Goal: Book appointment/travel/reservation

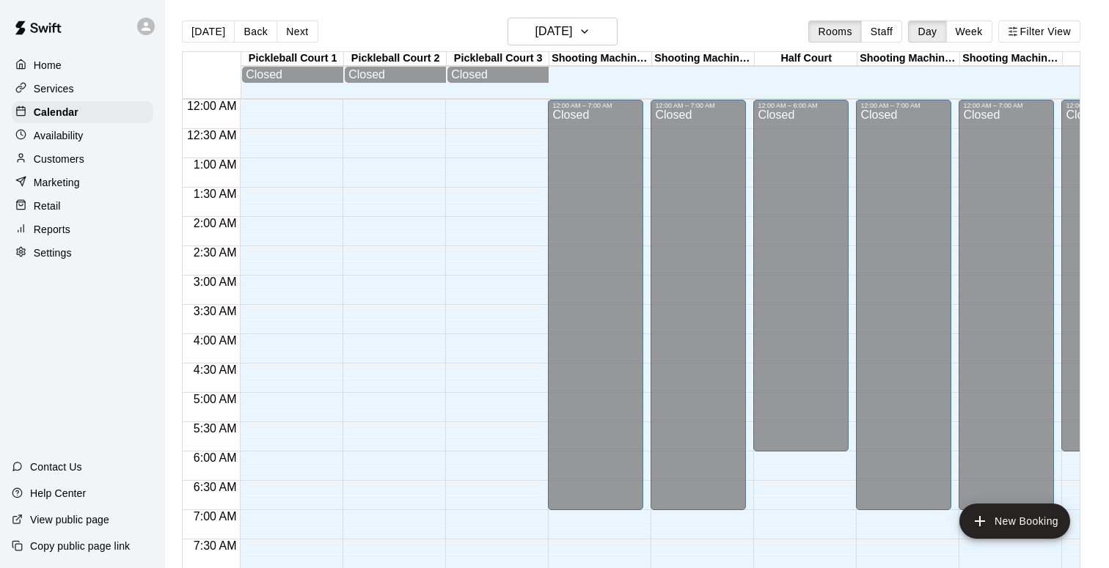
scroll to position [877, 0]
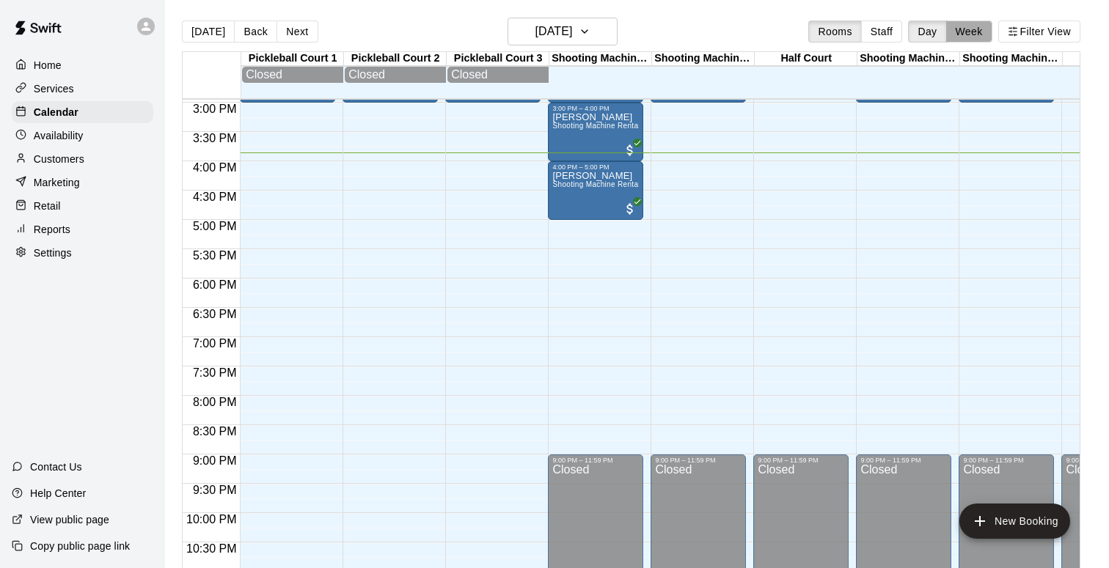
click at [967, 38] on button "Week" at bounding box center [969, 32] width 46 height 22
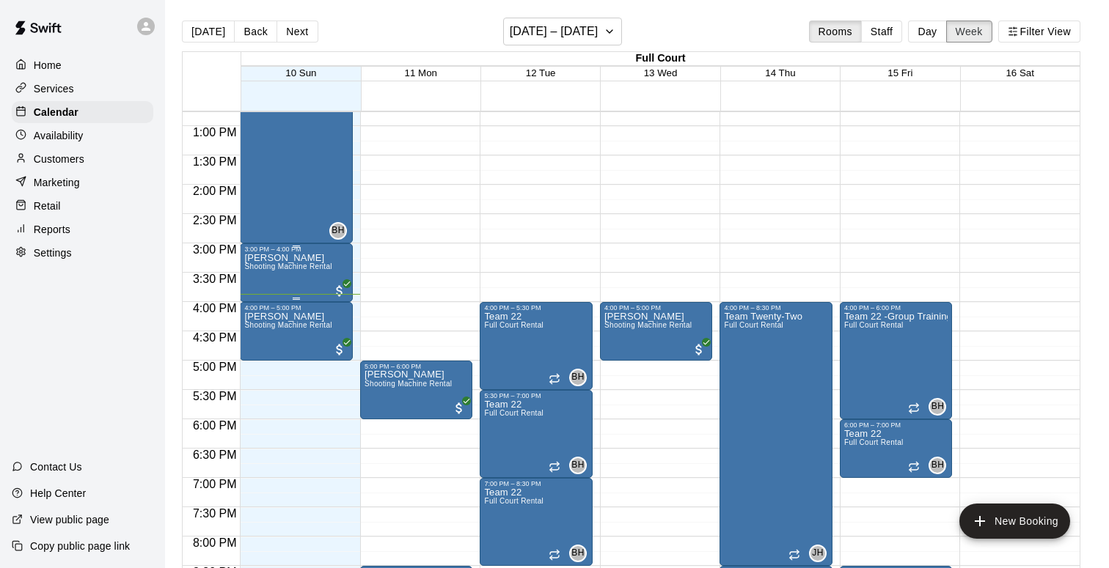
scroll to position [736, 0]
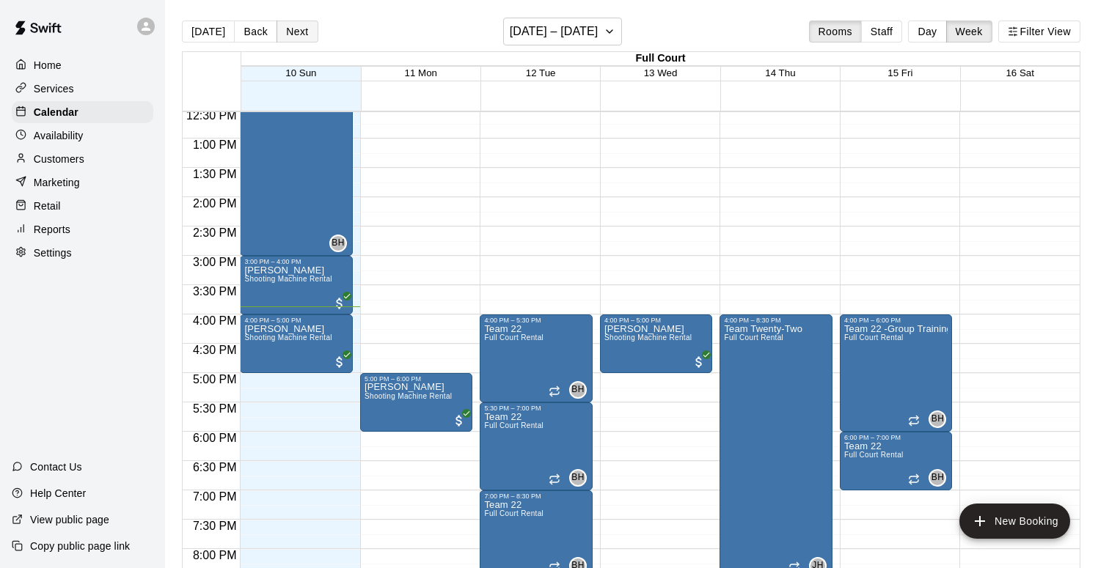
click at [300, 37] on button "Next" at bounding box center [296, 32] width 41 height 22
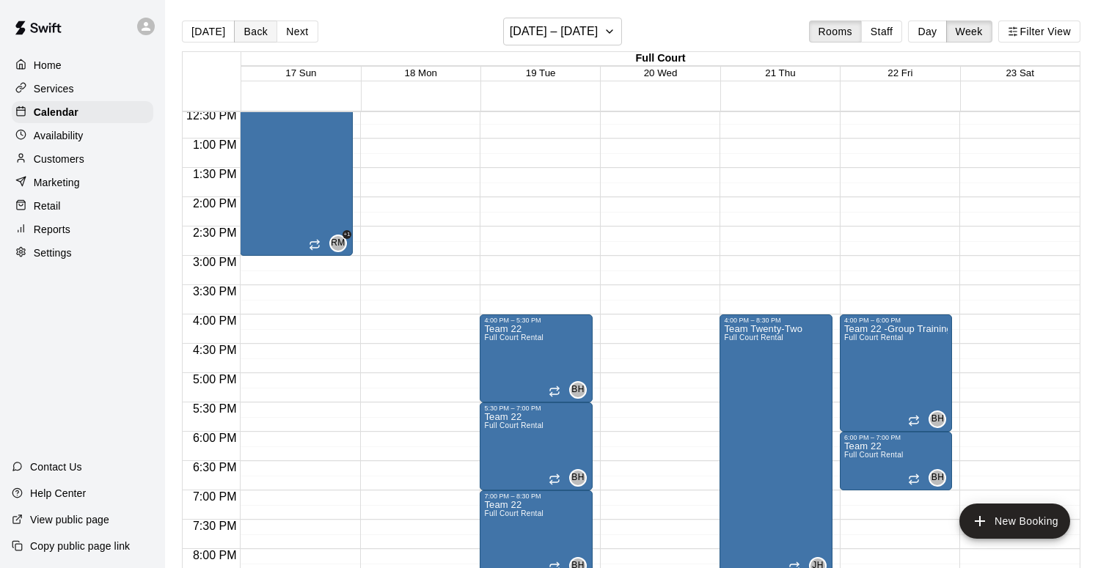
click at [255, 37] on button "Back" at bounding box center [255, 32] width 43 height 22
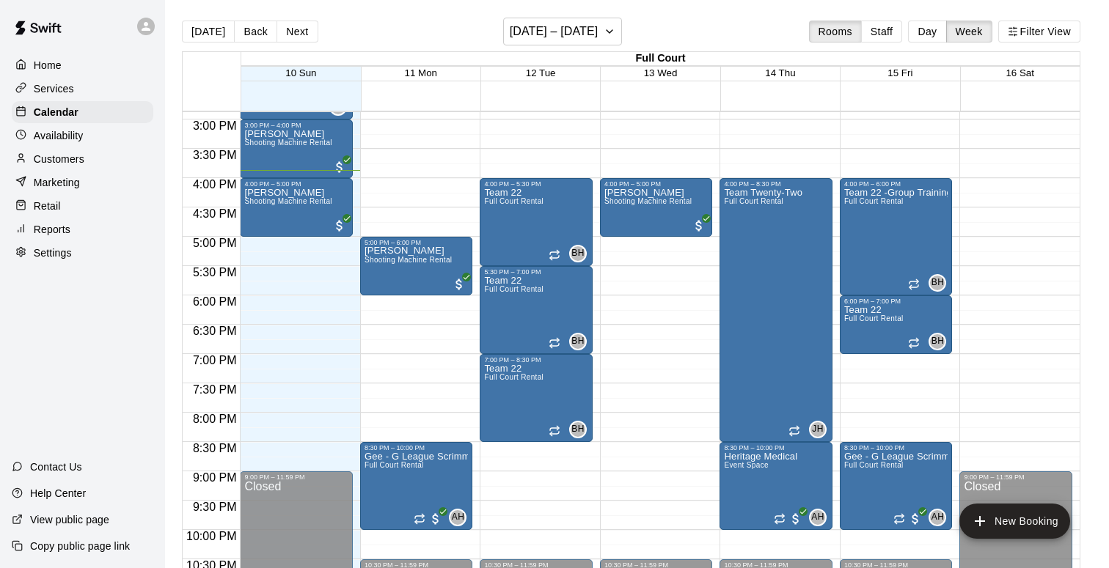
scroll to position [859, 0]
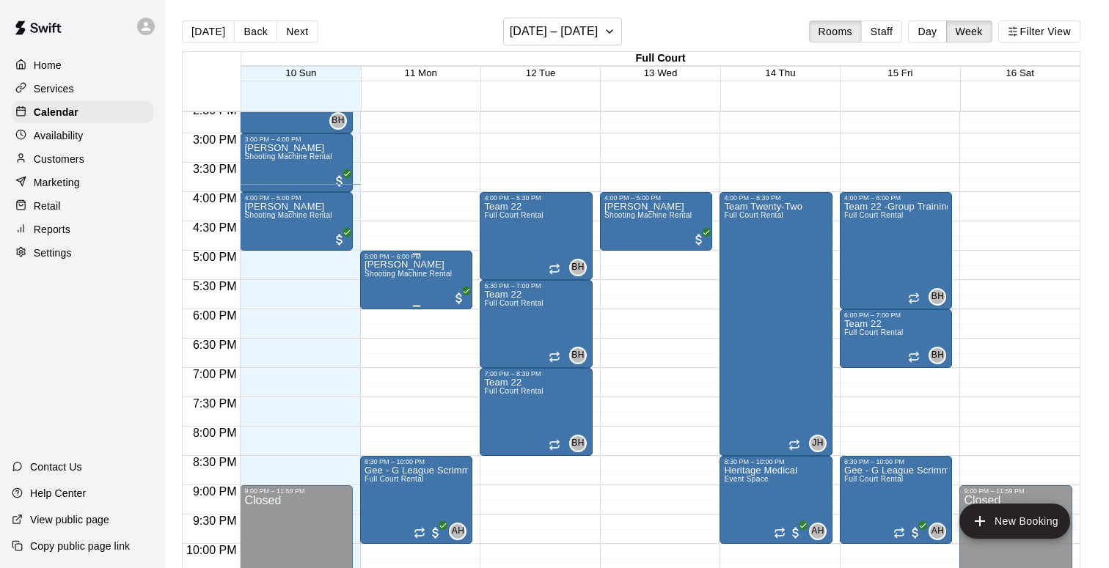
click at [415, 285] on div "[PERSON_NAME] Shooting Machine Rental" at bounding box center [407, 544] width 87 height 568
click at [381, 348] on icon "delete" at bounding box center [380, 345] width 10 height 13
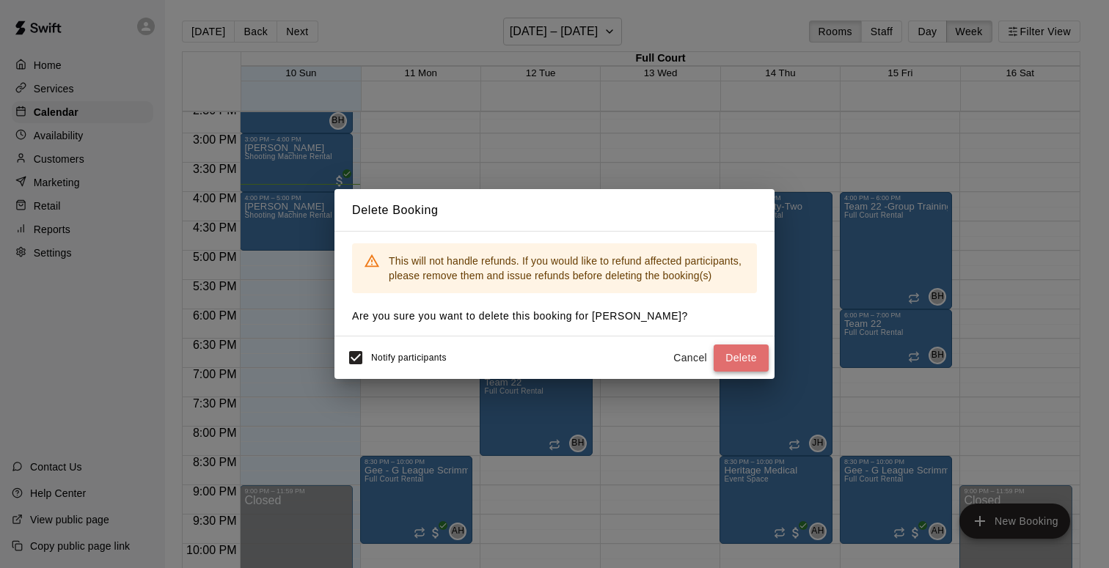
click at [759, 358] on button "Delete" at bounding box center [741, 358] width 55 height 27
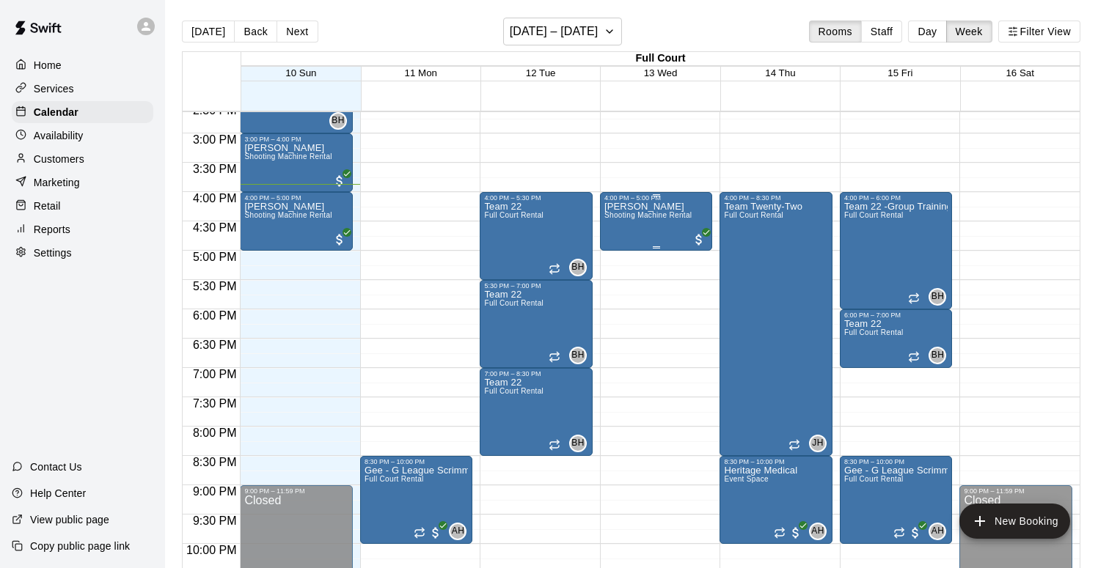
click at [650, 227] on div "[PERSON_NAME] Shooting Machine Rental" at bounding box center [647, 486] width 87 height 568
click at [622, 282] on icon "delete" at bounding box center [619, 287] width 18 height 18
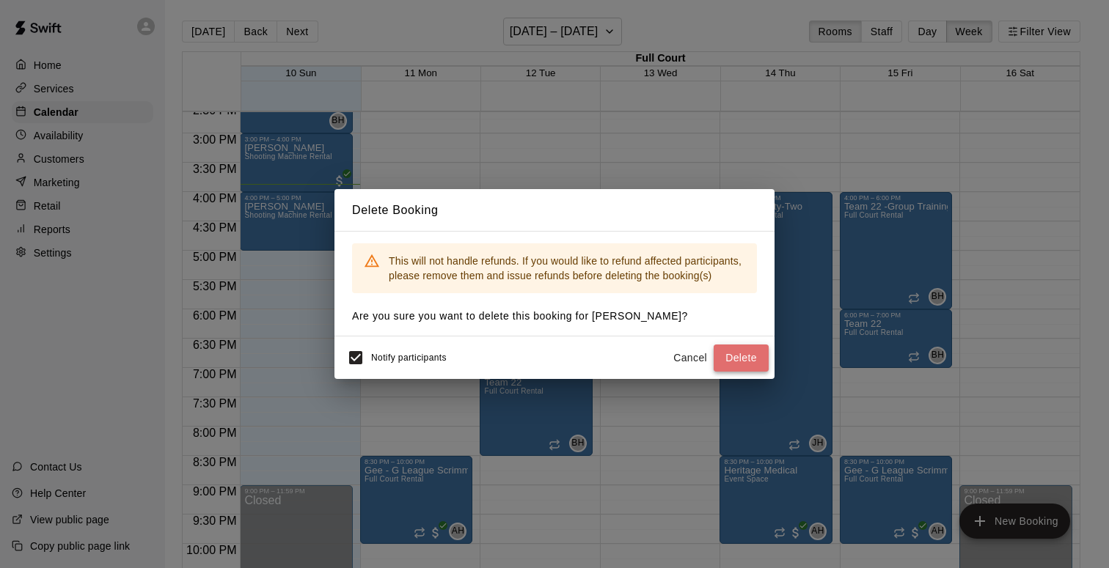
click at [745, 361] on button "Delete" at bounding box center [741, 358] width 55 height 27
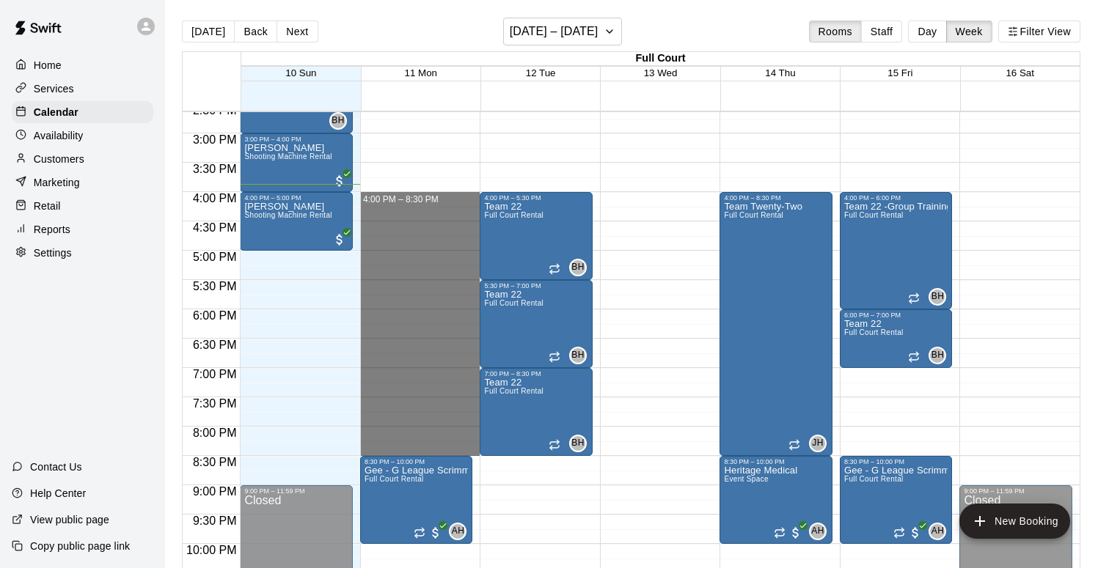
drag, startPoint x: 423, startPoint y: 193, endPoint x: 441, endPoint y: 448, distance: 255.8
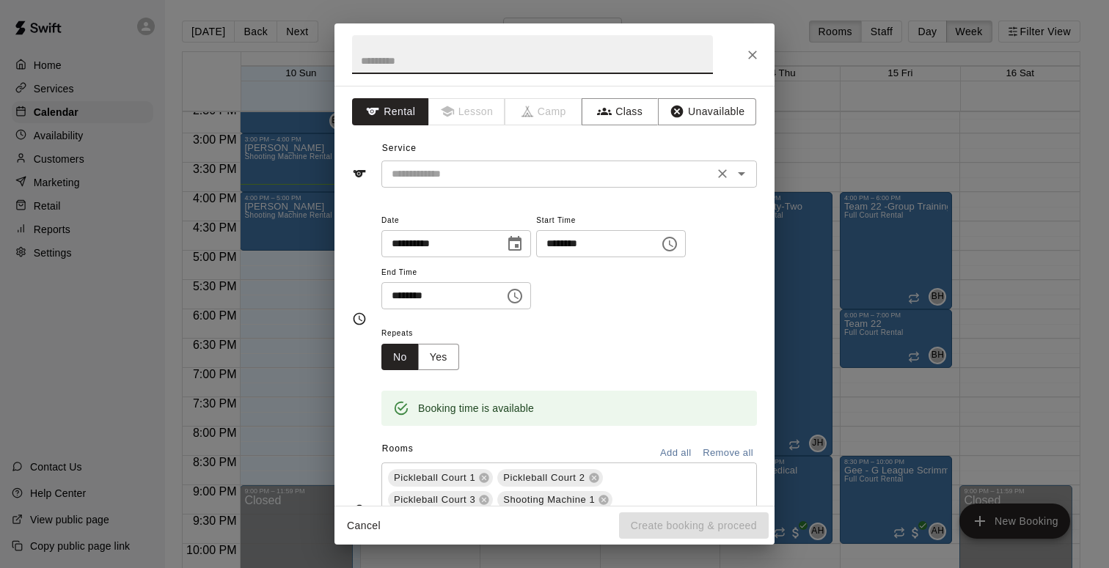
click at [743, 177] on icon "Open" at bounding box center [742, 174] width 18 height 18
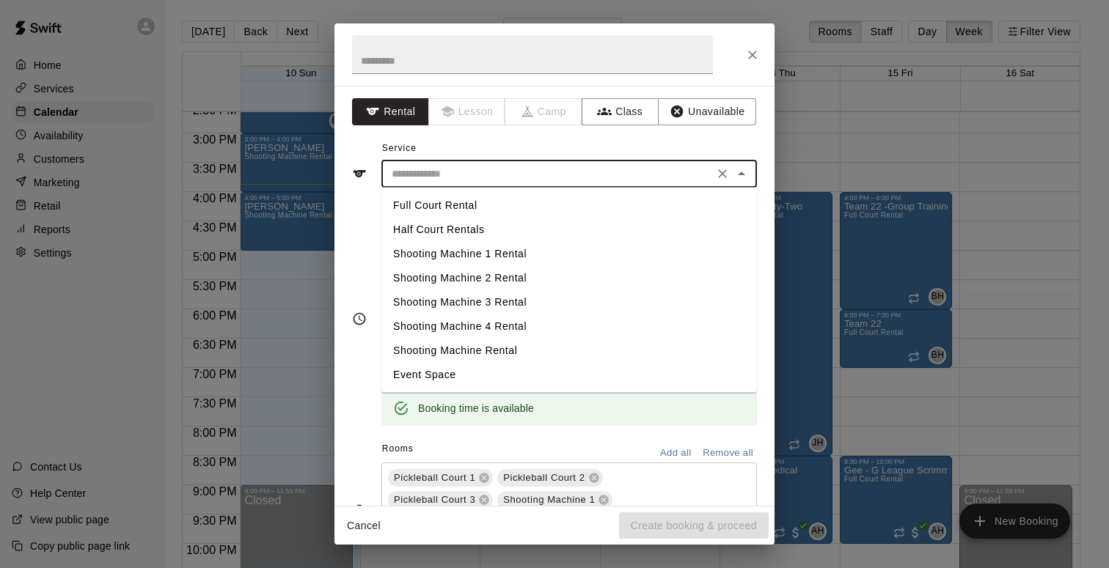
click at [441, 204] on li "Full Court Rental" at bounding box center [568, 206] width 375 height 24
type input "**********"
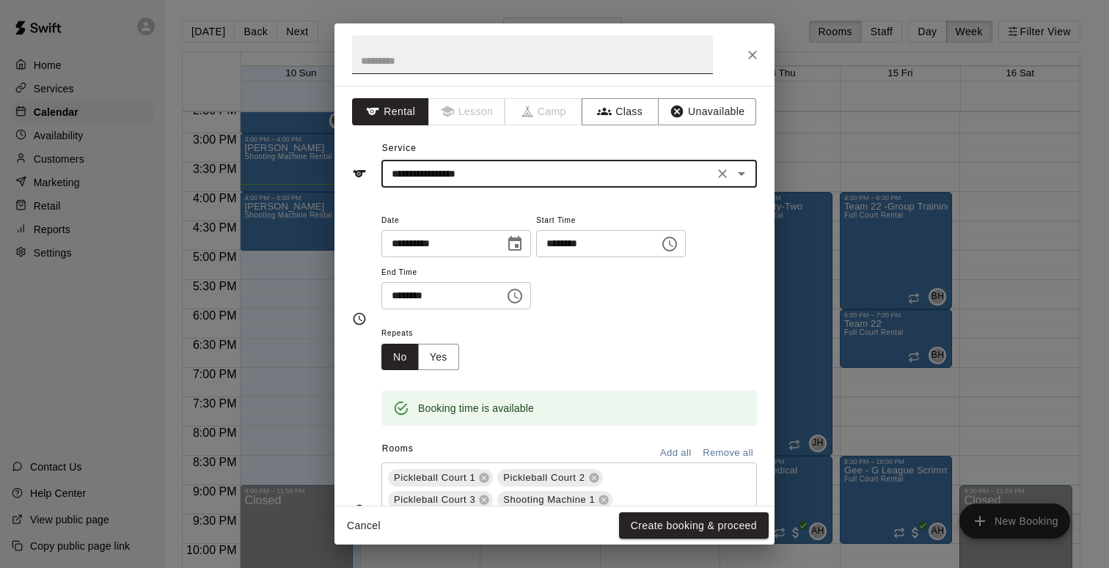
click at [411, 54] on input "text" at bounding box center [532, 54] width 361 height 39
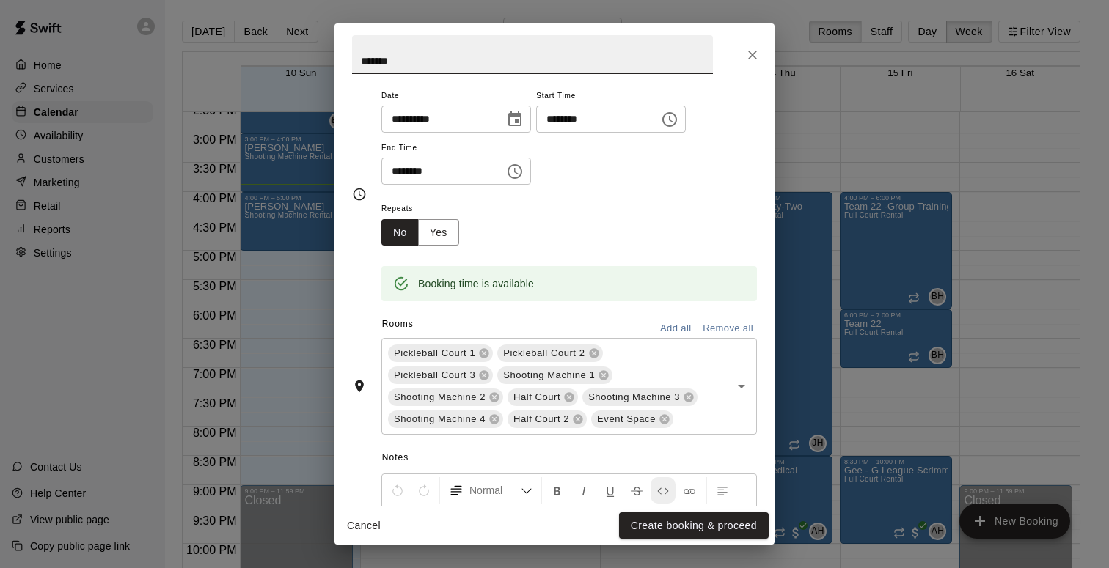
scroll to position [0, 0]
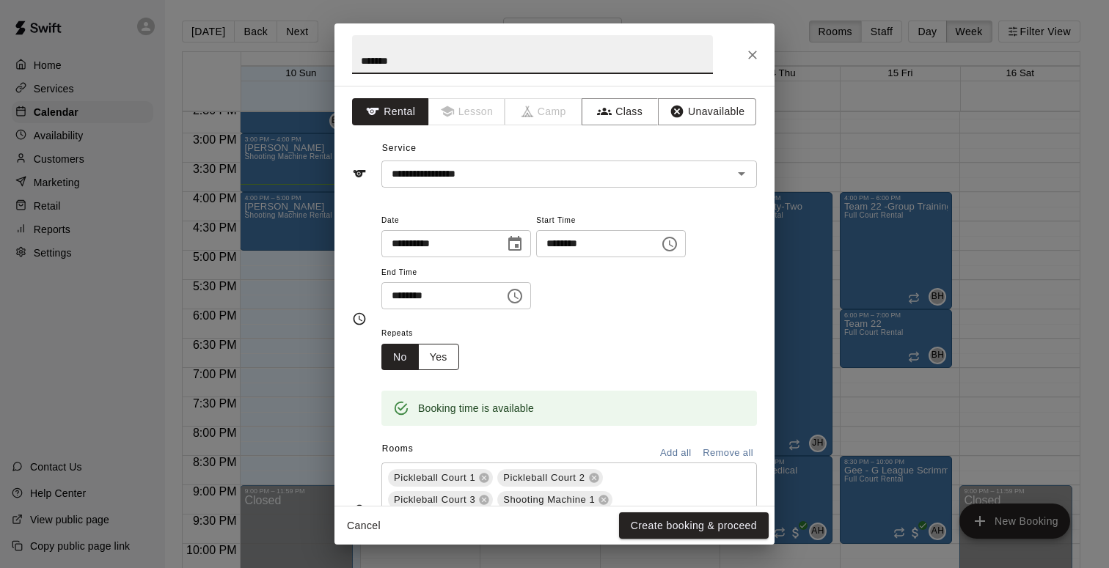
type input "*******"
click at [438, 352] on button "Yes" at bounding box center [438, 357] width 41 height 27
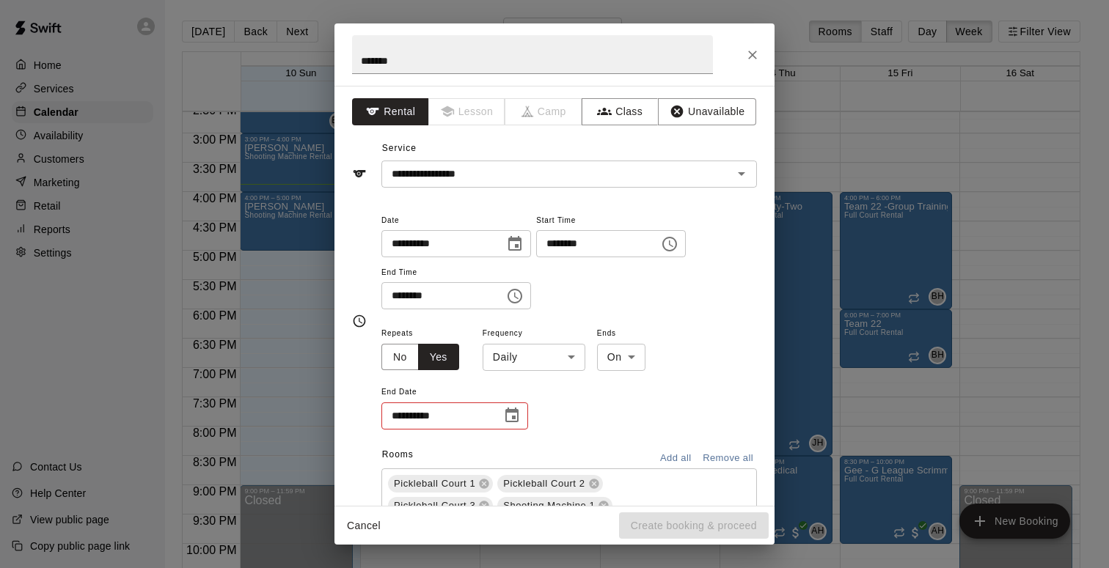
click at [577, 351] on body "Home Services Calendar Availability Customers Marketing Retail Reports Settings…" at bounding box center [554, 296] width 1109 height 592
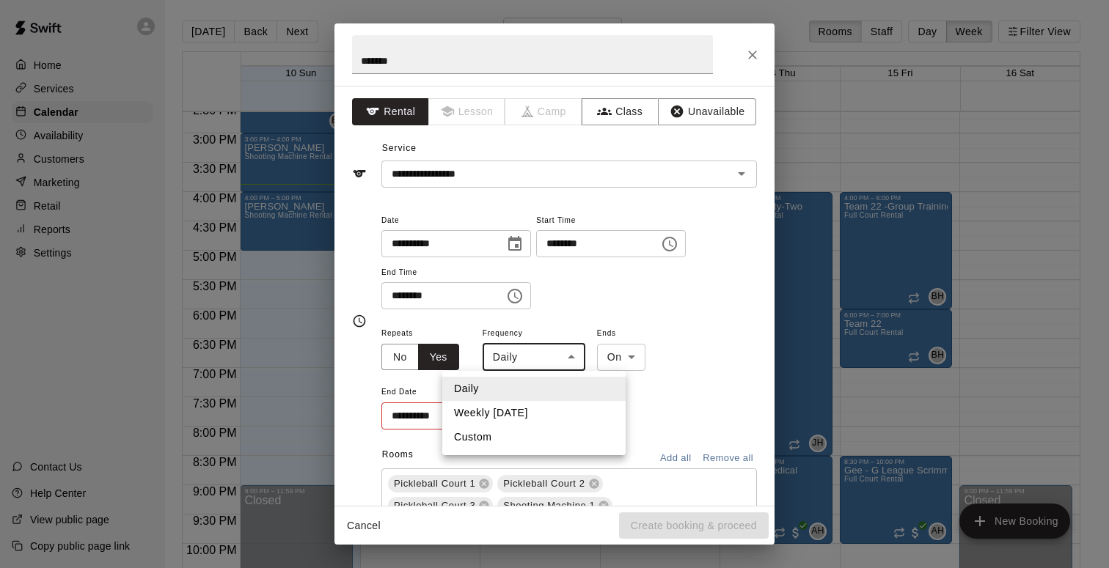
click at [562, 418] on li "Weekly [DATE]" at bounding box center [533, 413] width 183 height 24
type input "******"
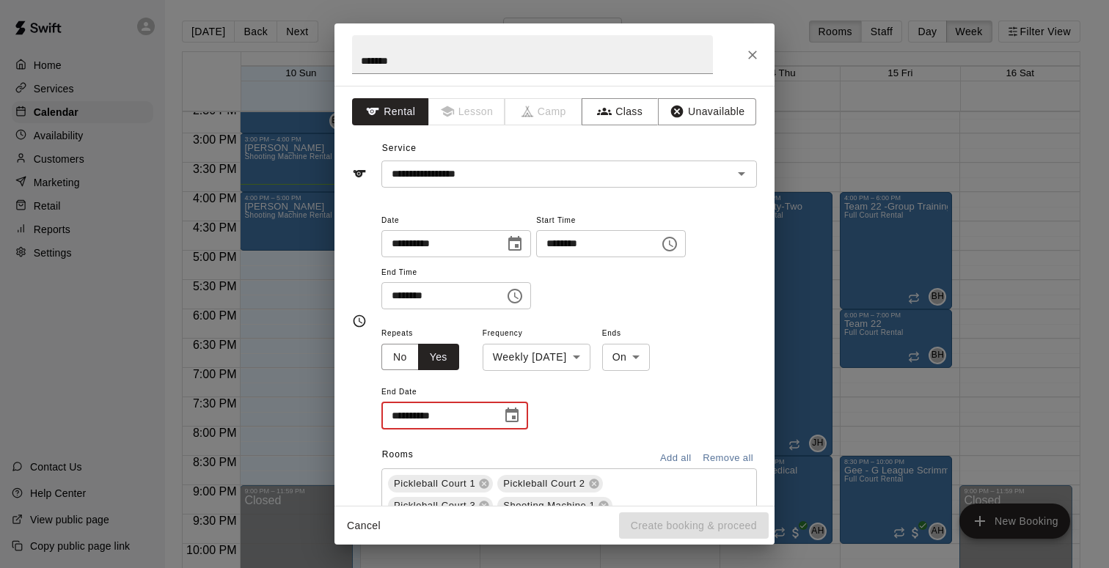
click at [401, 419] on input "**********" at bounding box center [436, 416] width 110 height 27
click at [513, 414] on icon "Choose date" at bounding box center [512, 416] width 18 height 18
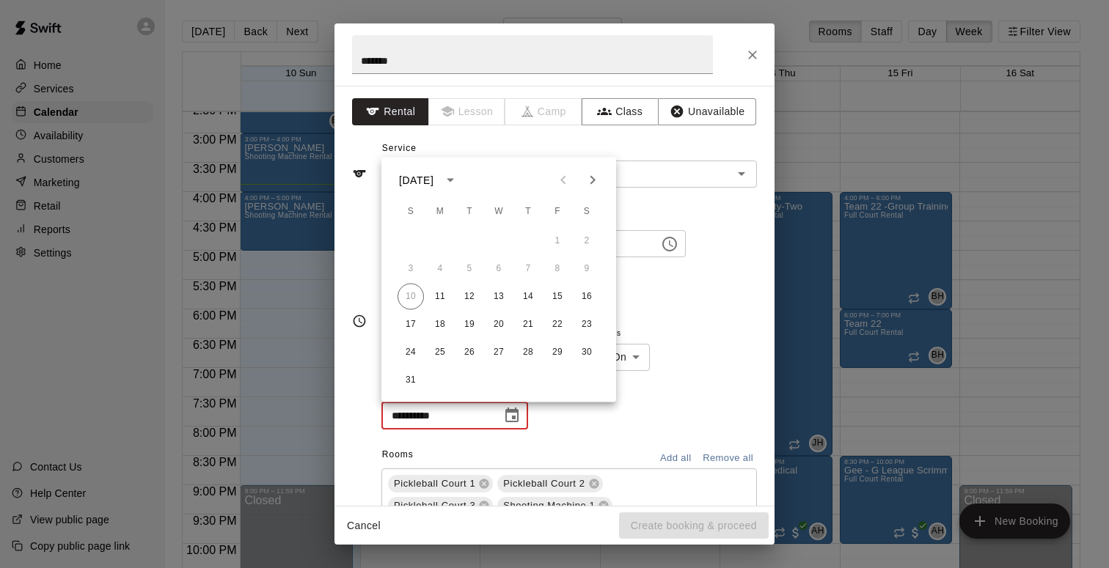
click at [587, 176] on icon "Next month" at bounding box center [593, 181] width 18 height 18
click at [595, 179] on icon "Next month" at bounding box center [593, 181] width 18 height 18
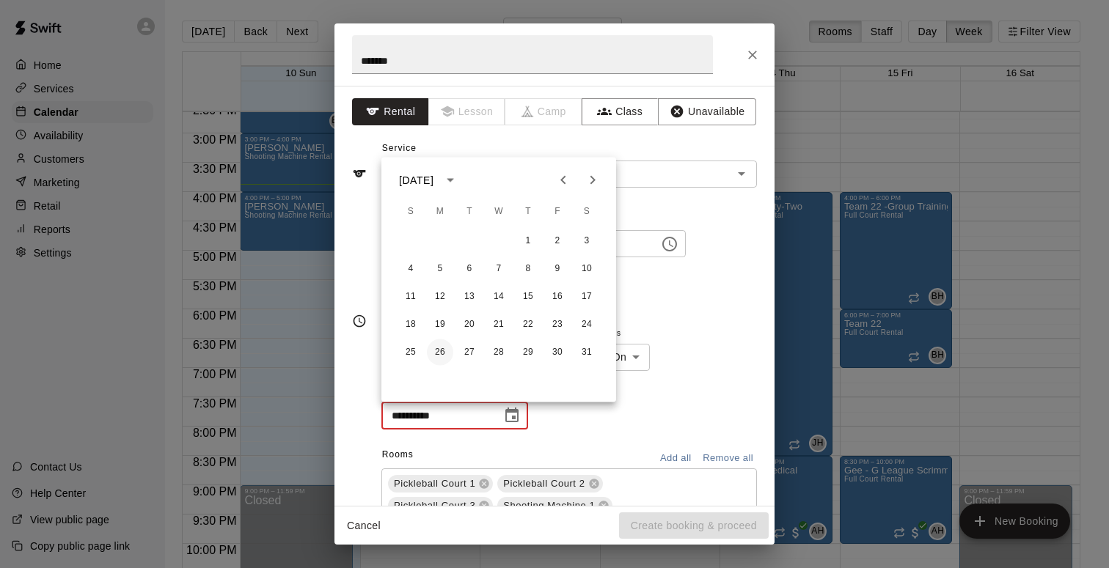
click at [443, 356] on button "26" at bounding box center [440, 353] width 26 height 26
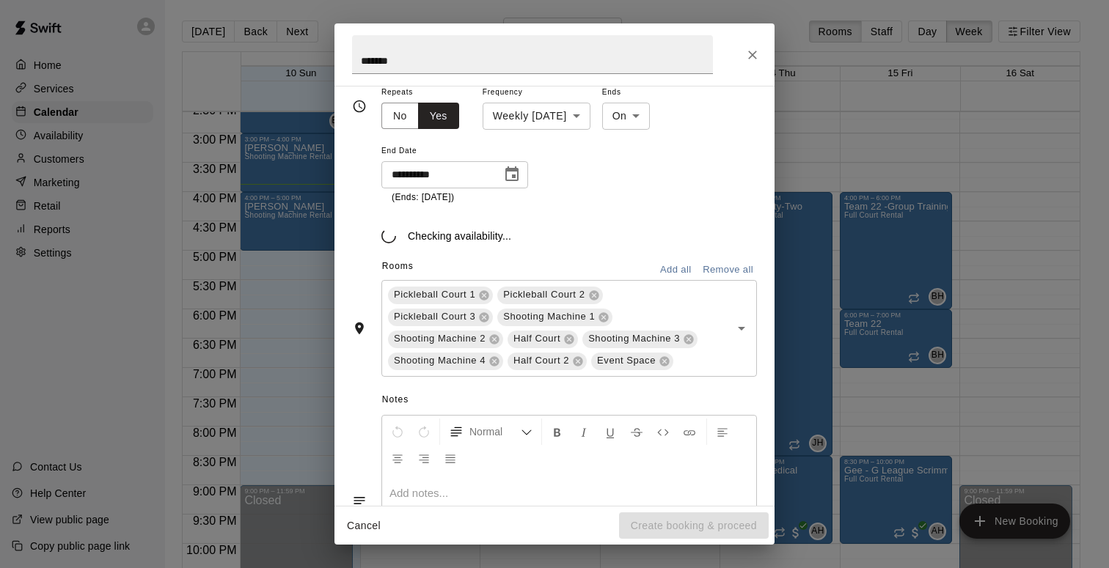
scroll to position [250, 0]
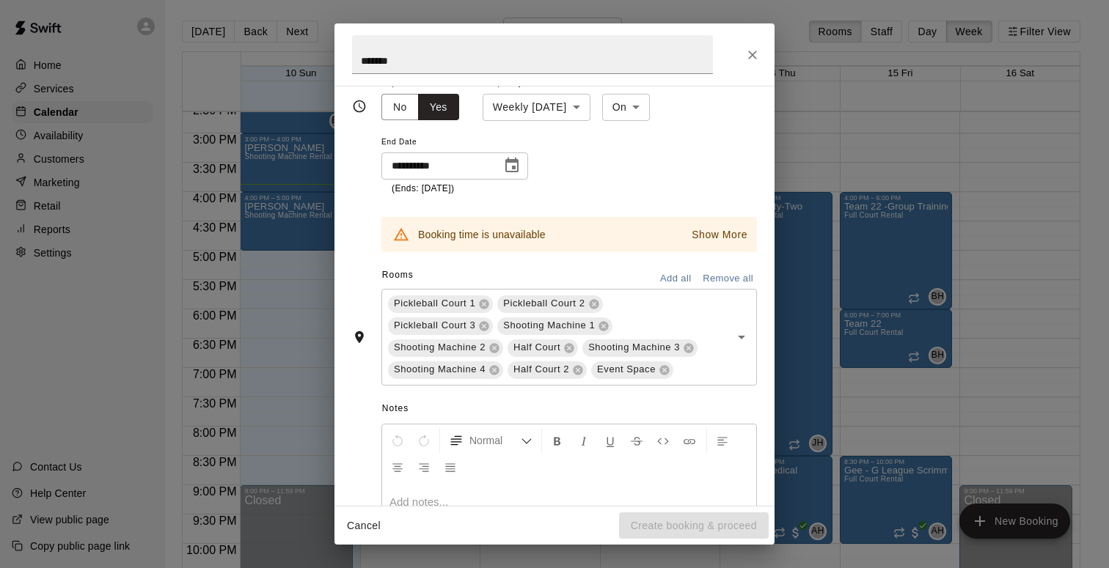
click at [710, 241] on p "Show More" at bounding box center [720, 234] width 56 height 15
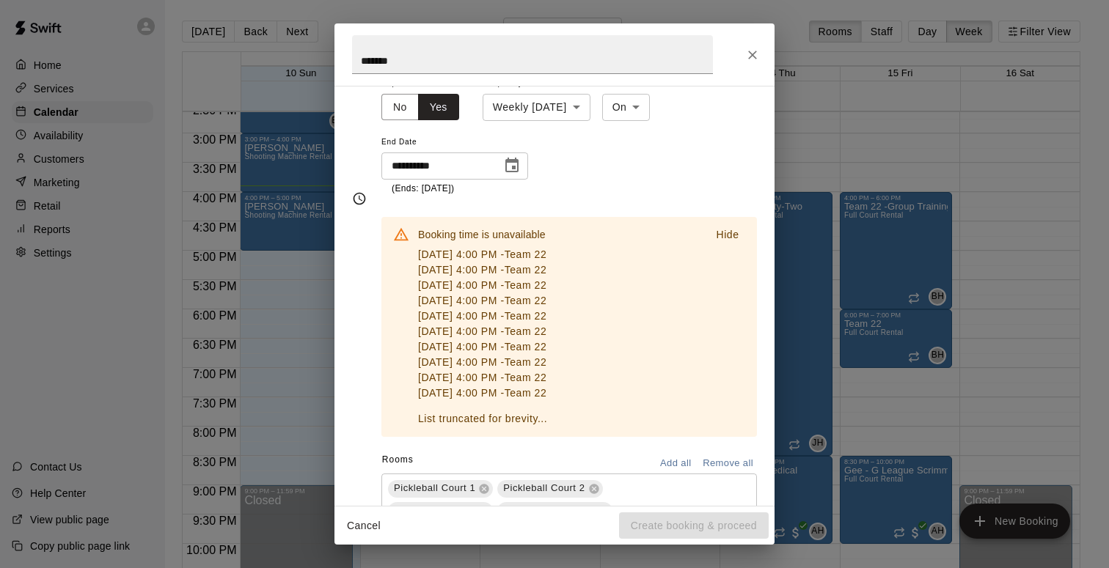
scroll to position [342, 0]
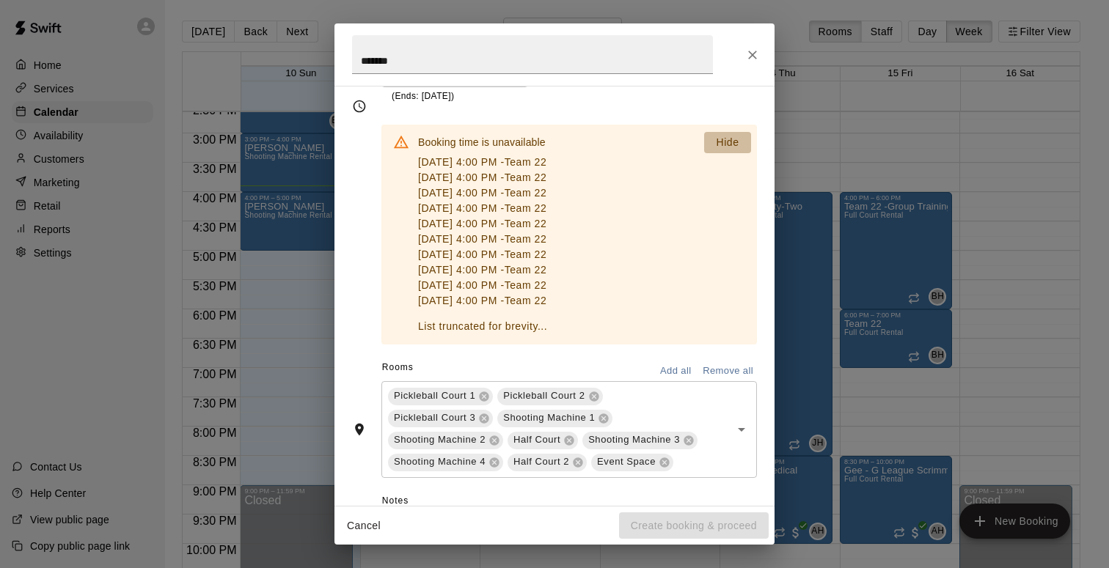
click at [727, 139] on p "Hide" at bounding box center [727, 142] width 23 height 15
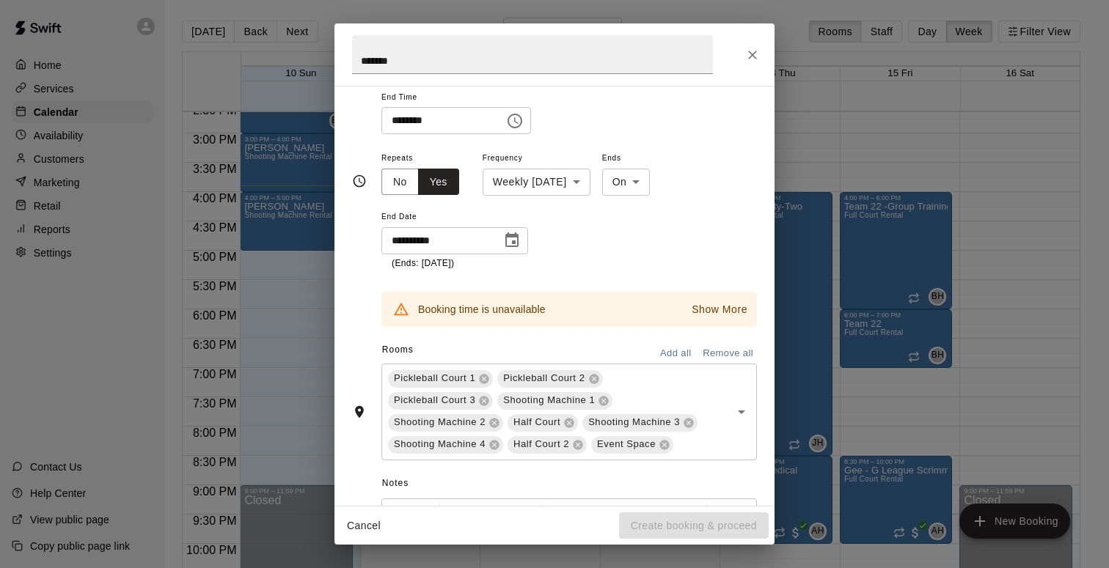
scroll to position [166, 0]
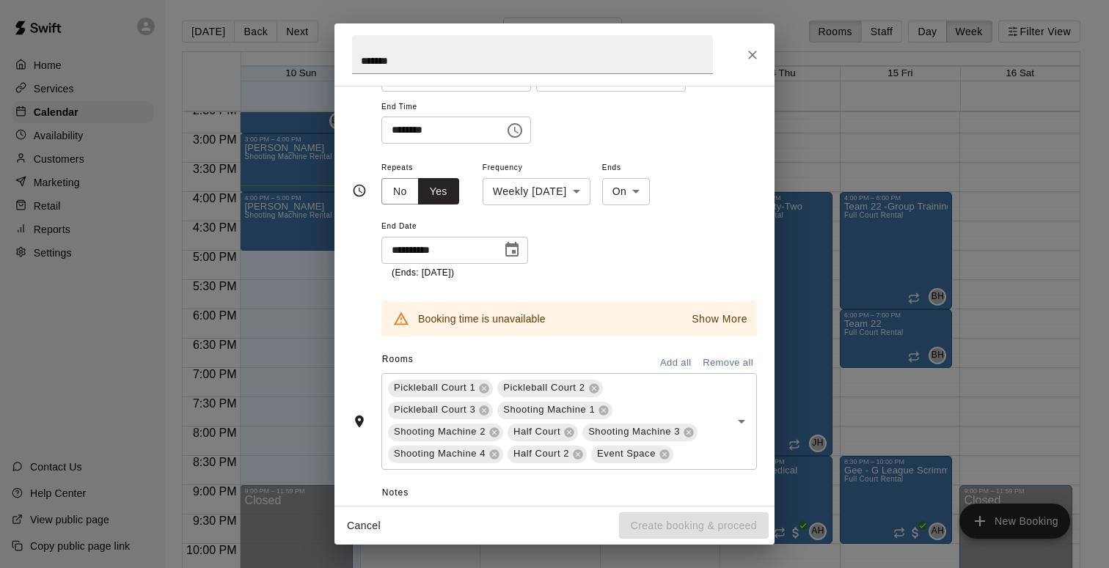
click at [590, 191] on body "Home Services Calendar Availability Customers Marketing Retail Reports Settings…" at bounding box center [554, 296] width 1109 height 592
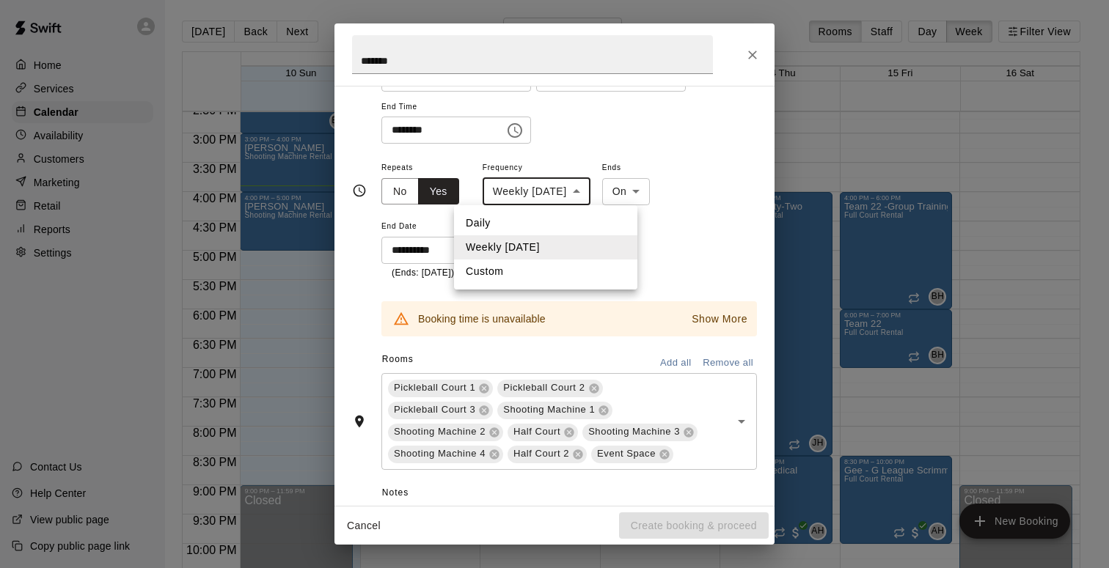
click at [549, 248] on li "Weekly [DATE]" at bounding box center [545, 247] width 183 height 24
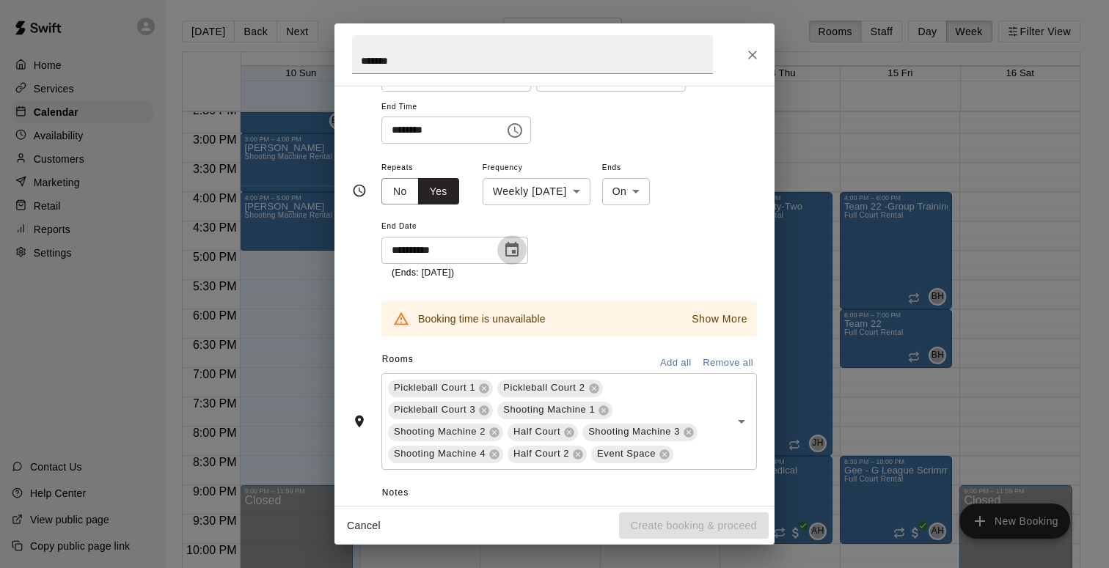
click at [504, 254] on icon "Choose date, selected date is Jan 26, 2026" at bounding box center [512, 250] width 18 height 18
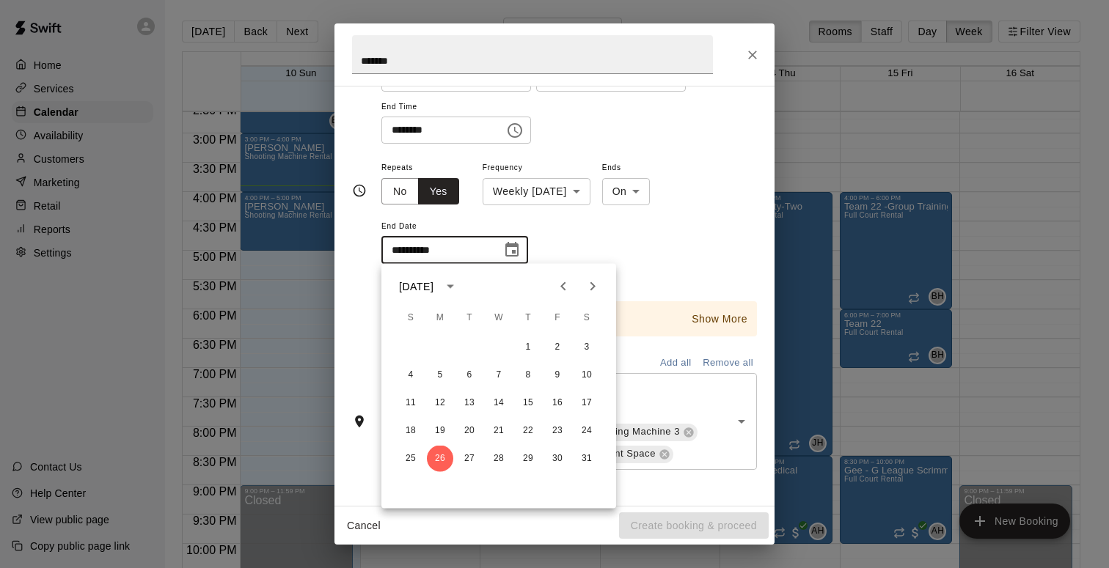
click at [568, 282] on icon "Previous month" at bounding box center [563, 287] width 18 height 18
click at [586, 287] on icon "Next month" at bounding box center [593, 287] width 18 height 18
click at [560, 291] on icon "Previous month" at bounding box center [563, 287] width 18 height 18
click at [563, 284] on icon "Previous month" at bounding box center [562, 286] width 5 height 9
click at [563, 285] on icon "Previous month" at bounding box center [562, 286] width 5 height 9
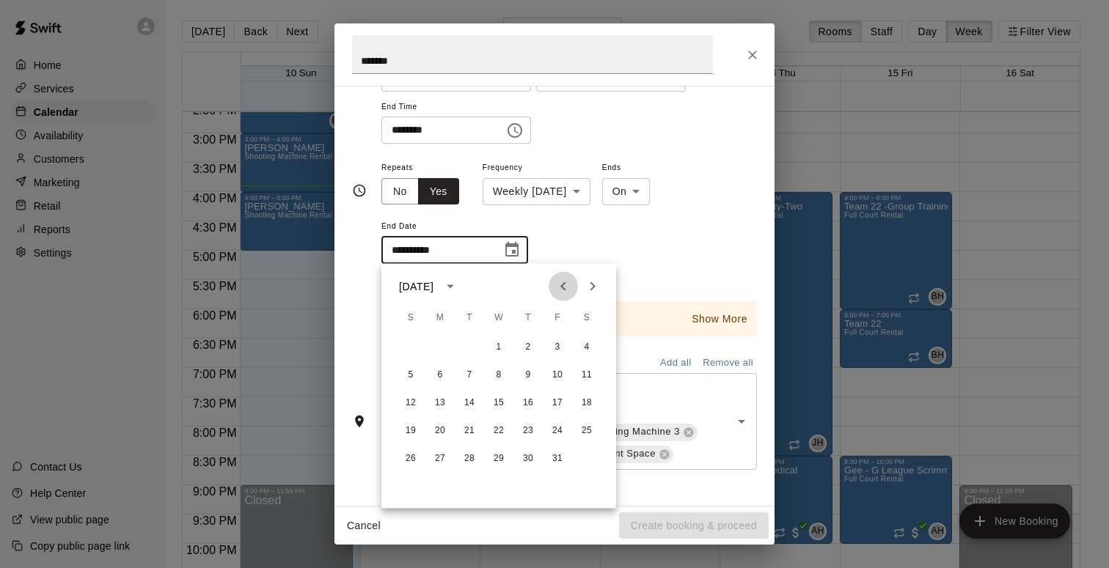
click at [562, 285] on icon "Previous month" at bounding box center [562, 286] width 5 height 9
click at [561, 286] on icon "Previous month" at bounding box center [562, 286] width 5 height 9
click at [411, 489] on button "31" at bounding box center [410, 487] width 26 height 26
type input "**********"
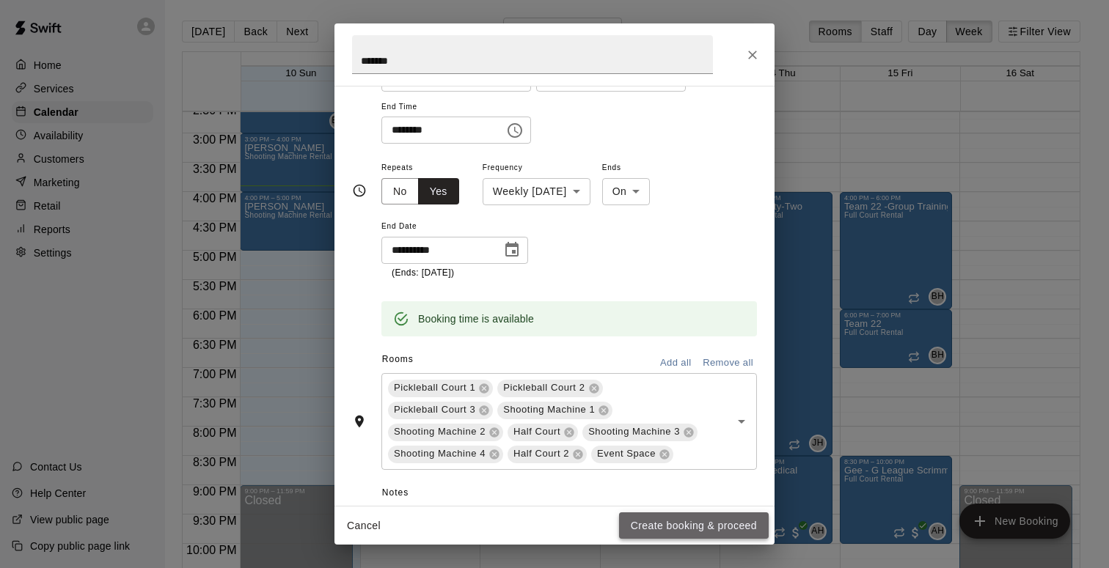
click at [716, 530] on button "Create booking & proceed" at bounding box center [694, 526] width 150 height 27
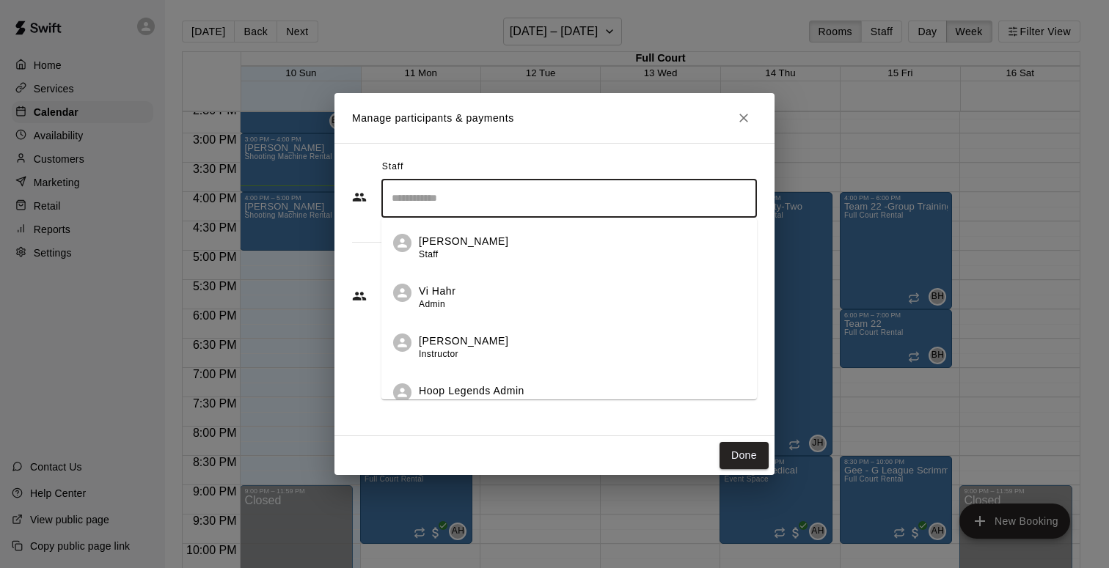
click at [562, 208] on input "Search staff" at bounding box center [569, 199] width 362 height 26
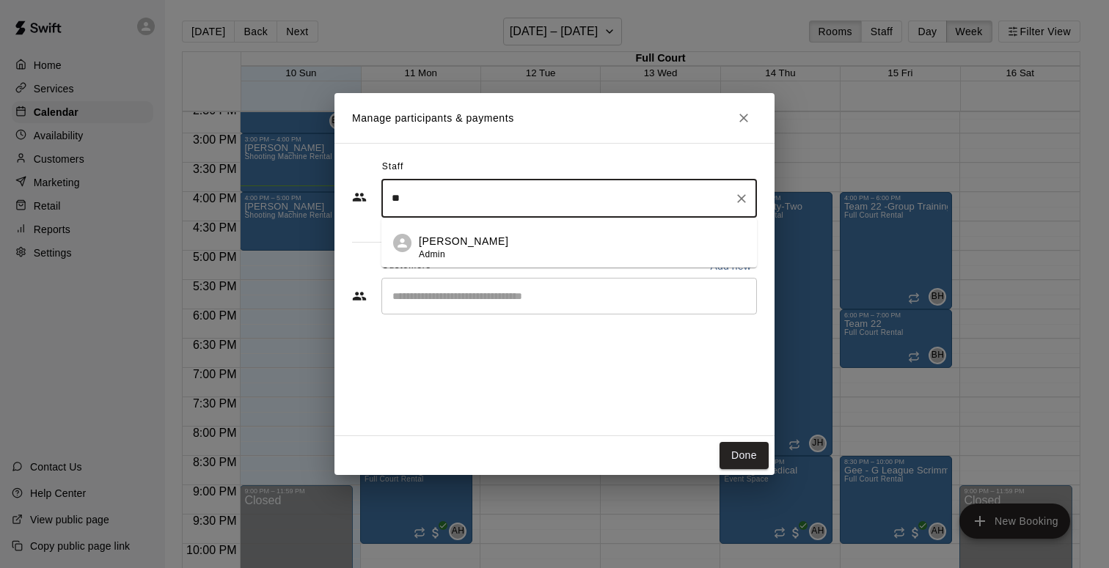
click at [526, 246] on div "[PERSON_NAME] Admin" at bounding box center [582, 248] width 326 height 29
type input "**"
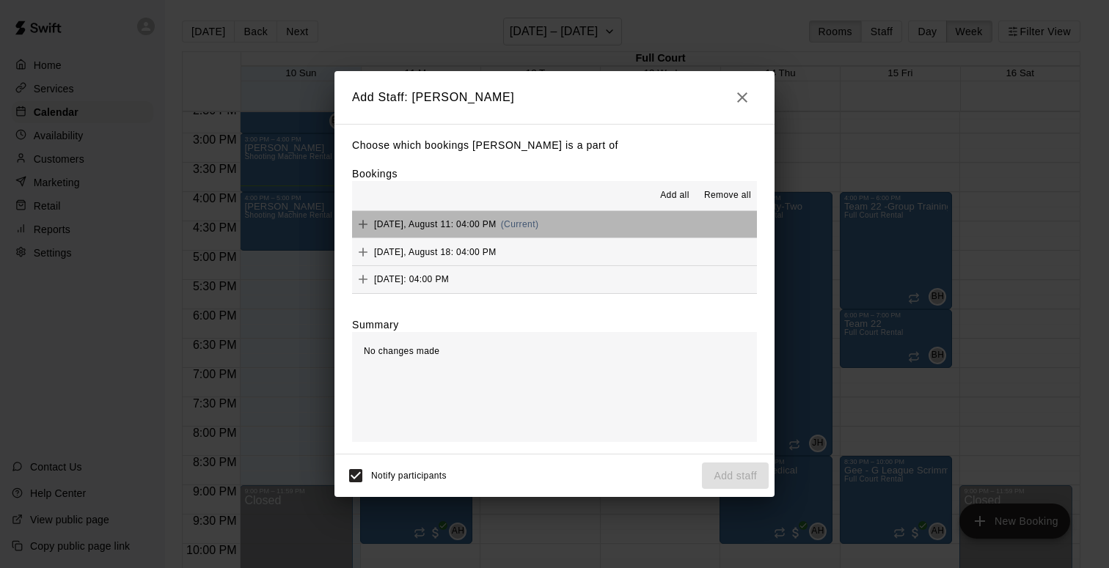
click at [455, 226] on span "[DATE], August 11: 04:00 PM" at bounding box center [435, 224] width 122 height 10
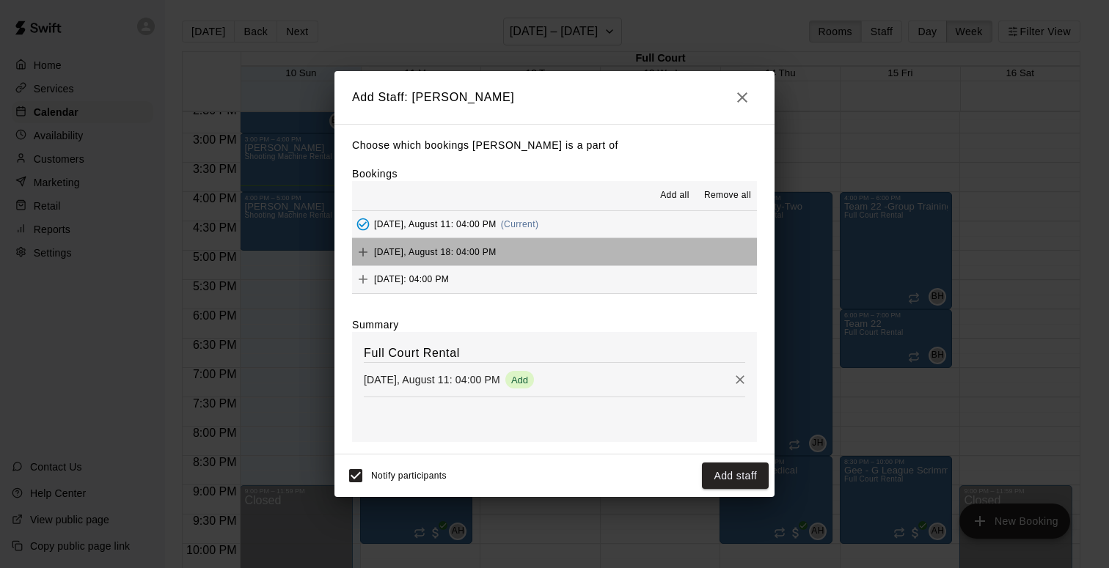
click at [458, 250] on span "[DATE], August 18: 04:00 PM" at bounding box center [435, 251] width 122 height 10
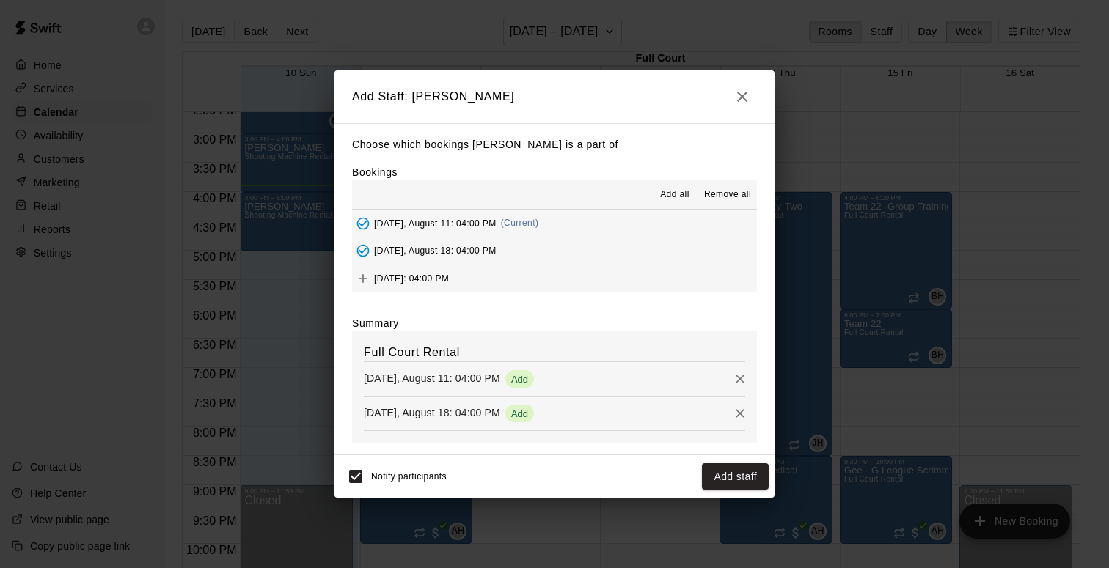
click at [449, 286] on div "[DATE]: 04:00 PM" at bounding box center [400, 279] width 97 height 22
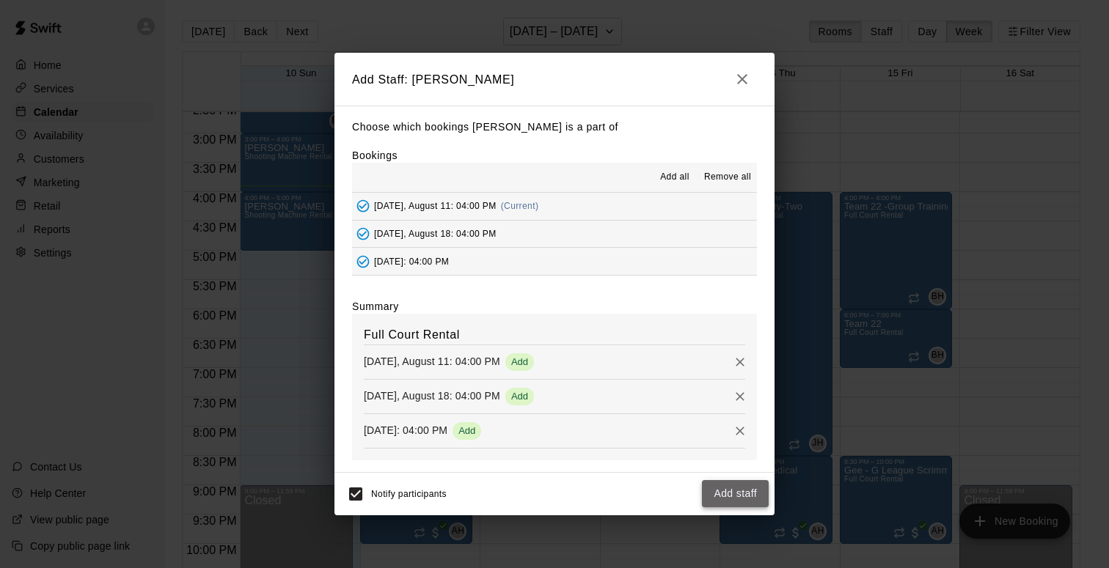
click at [738, 498] on button "Add staff" at bounding box center [735, 493] width 67 height 27
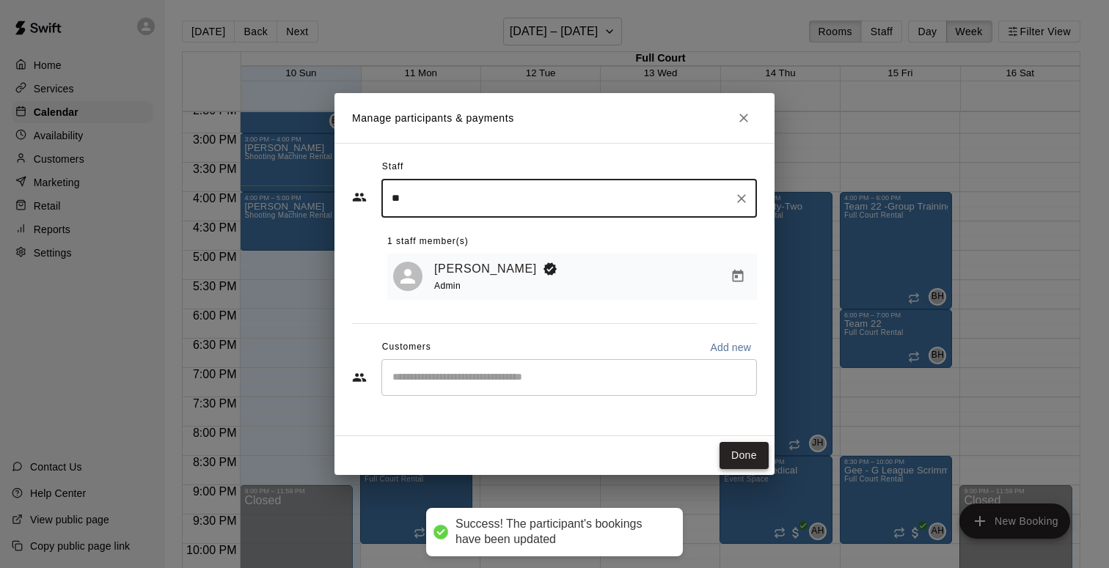
click at [751, 458] on button "Done" at bounding box center [743, 455] width 49 height 27
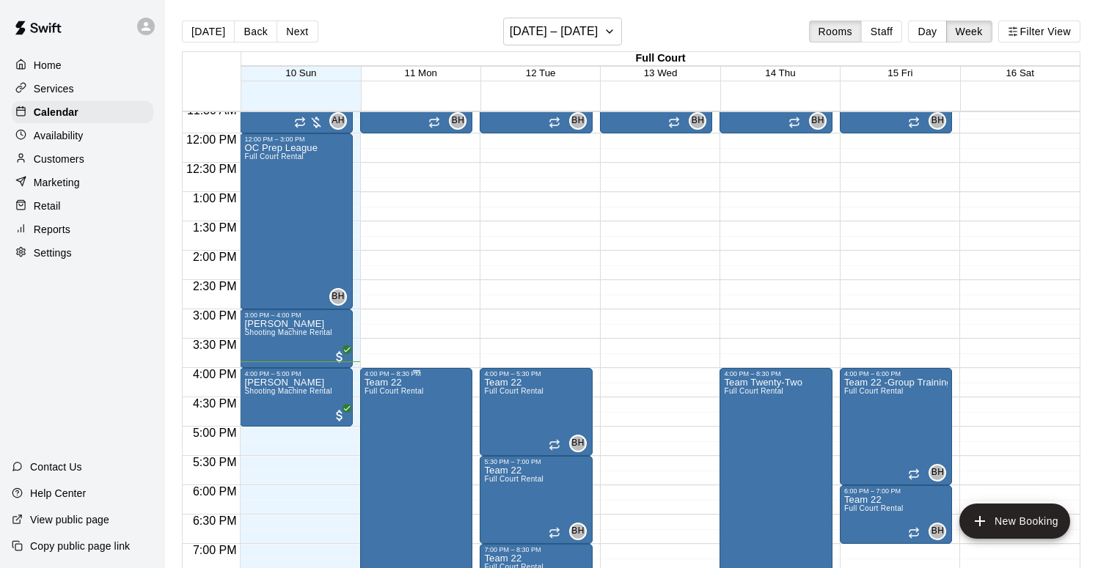
scroll to position [890, 0]
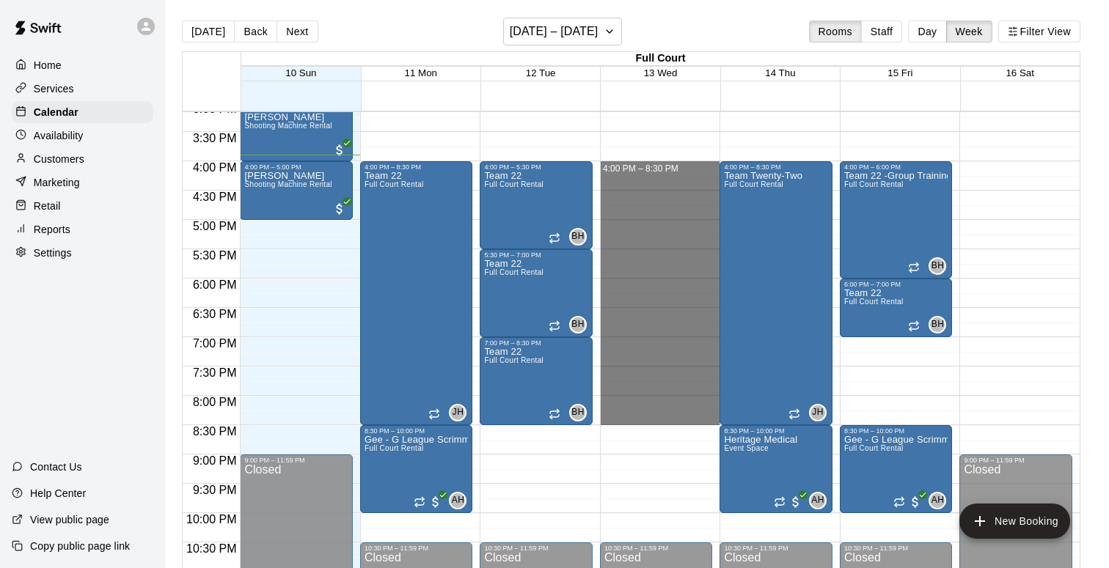
drag, startPoint x: 661, startPoint y: 165, endPoint x: 667, endPoint y: 414, distance: 249.4
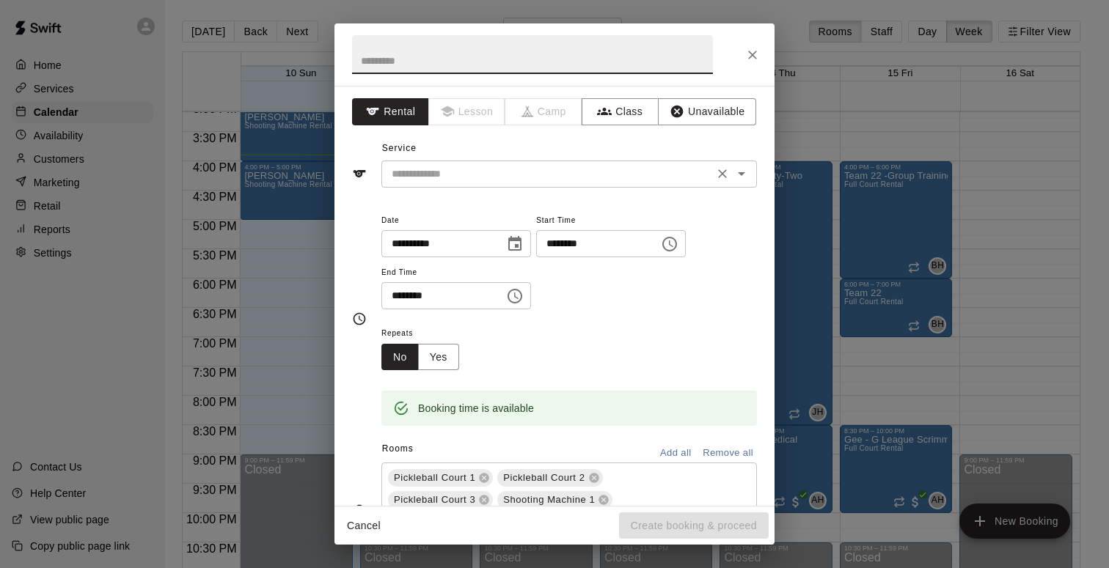
click at [538, 167] on input "text" at bounding box center [547, 174] width 323 height 18
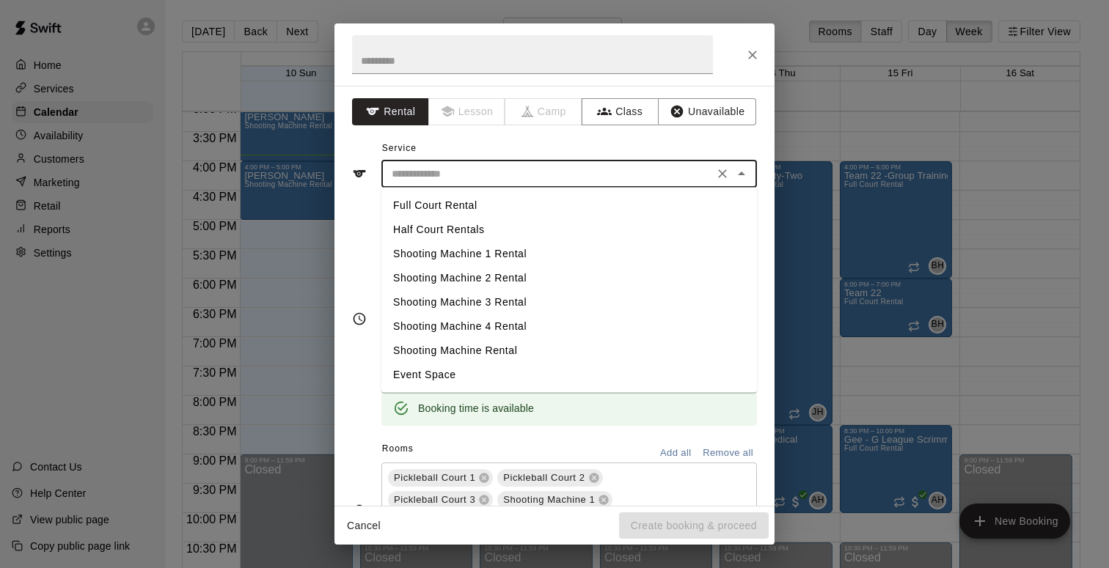
click at [487, 210] on li "Full Court Rental" at bounding box center [568, 206] width 375 height 24
type input "**********"
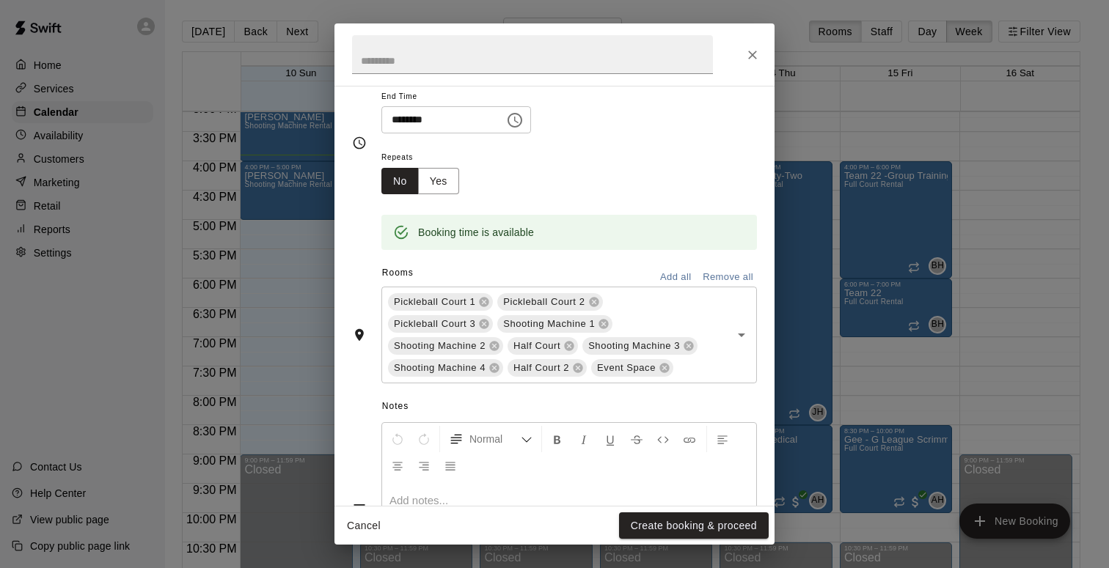
scroll to position [178, 0]
click at [665, 364] on icon at bounding box center [664, 367] width 10 height 10
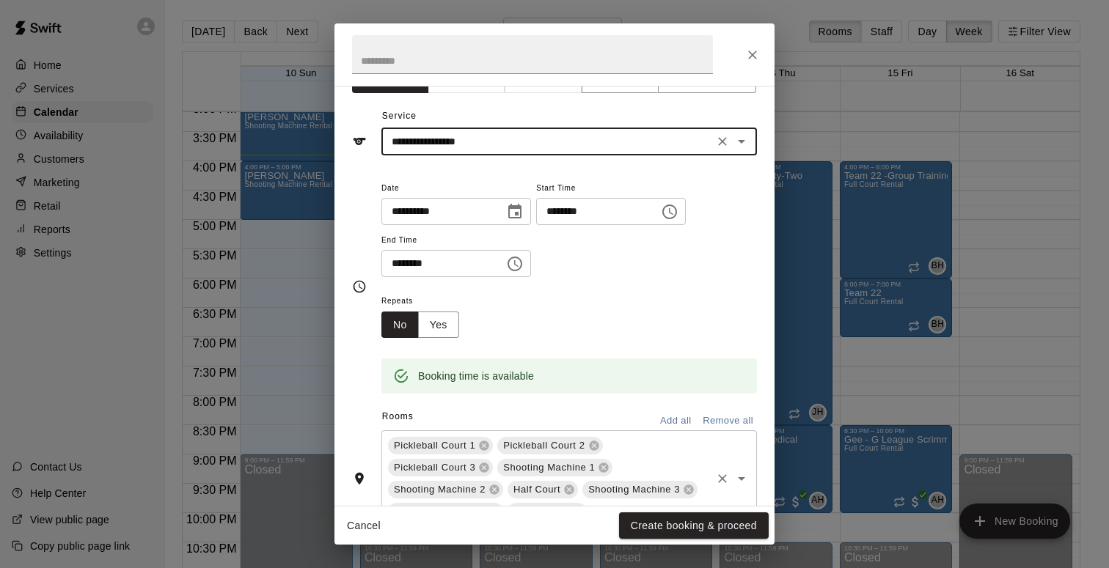
scroll to position [0, 0]
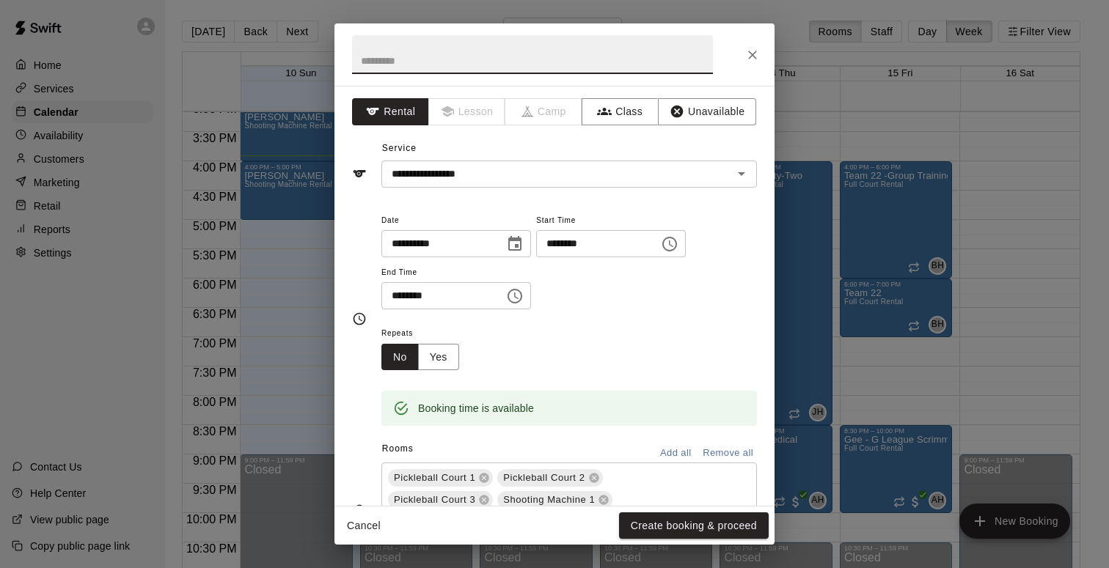
click at [489, 56] on input "text" at bounding box center [532, 54] width 361 height 39
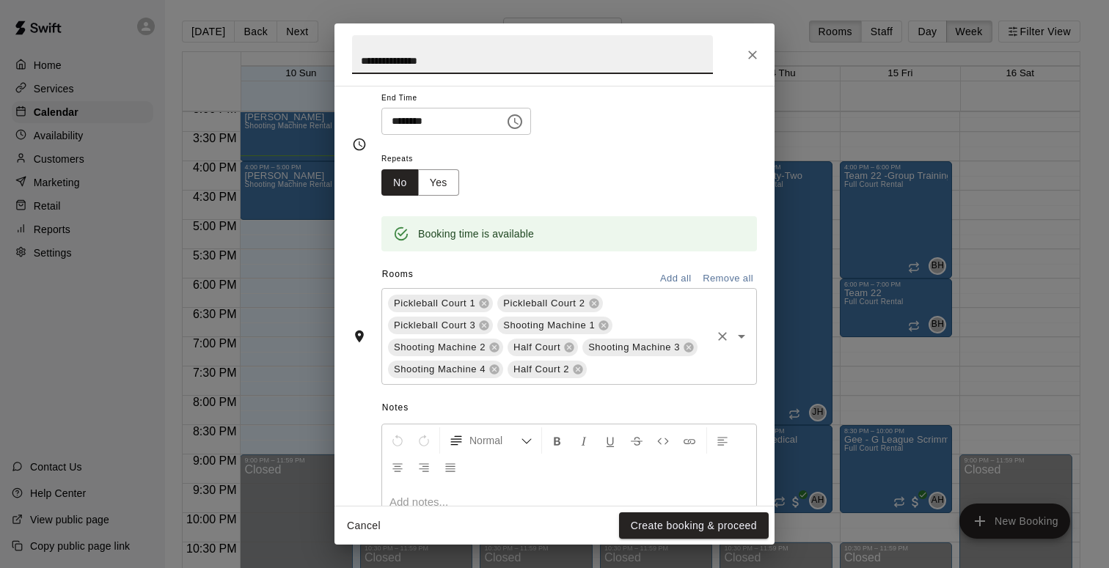
scroll to position [228, 0]
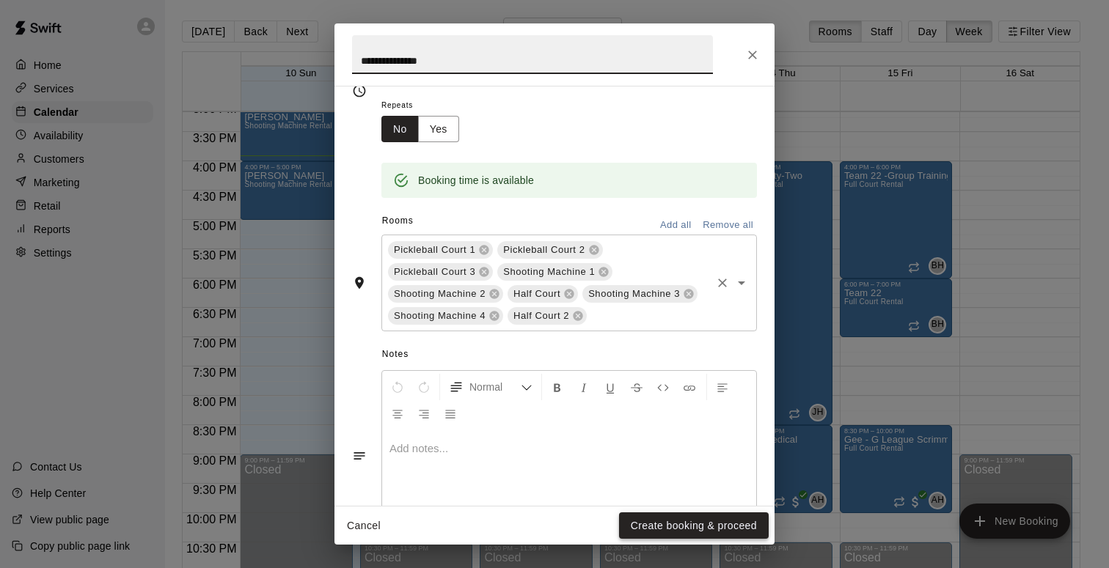
type input "**********"
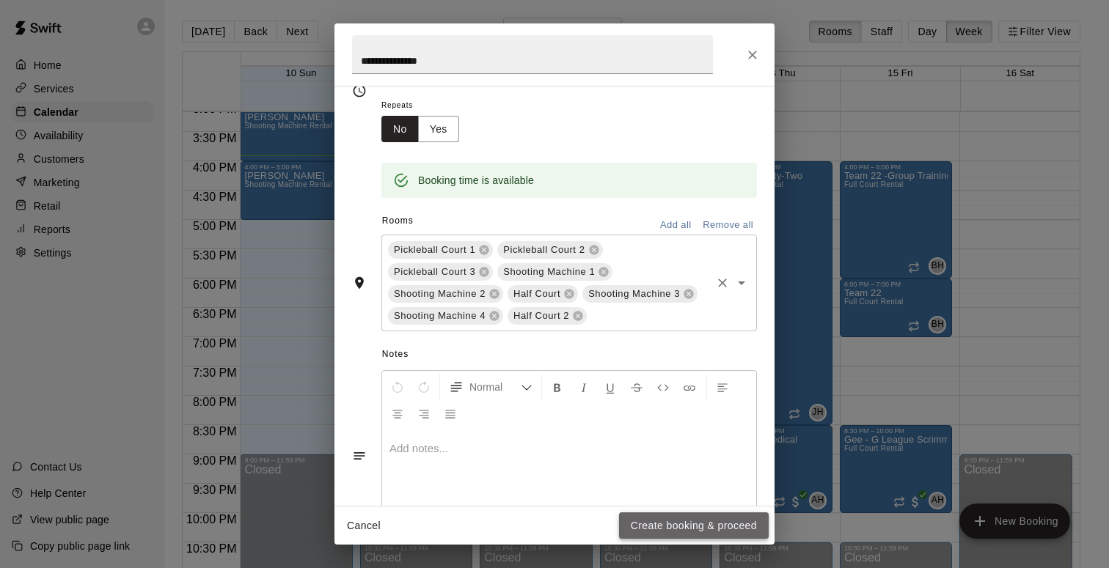
click at [691, 527] on button "Create booking & proceed" at bounding box center [694, 526] width 150 height 27
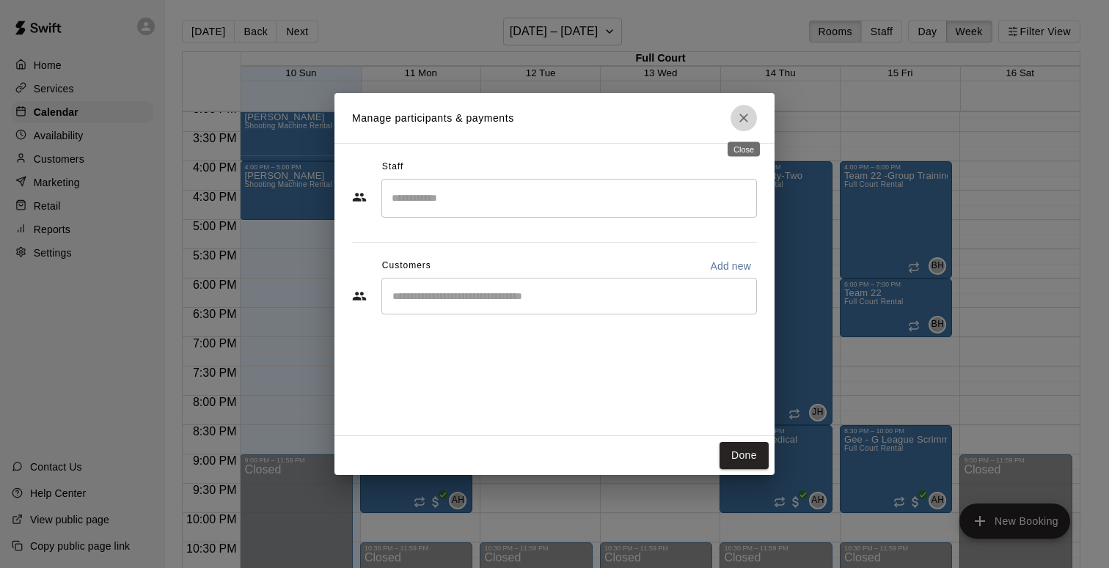
click at [744, 122] on icon "Close" at bounding box center [743, 118] width 15 height 15
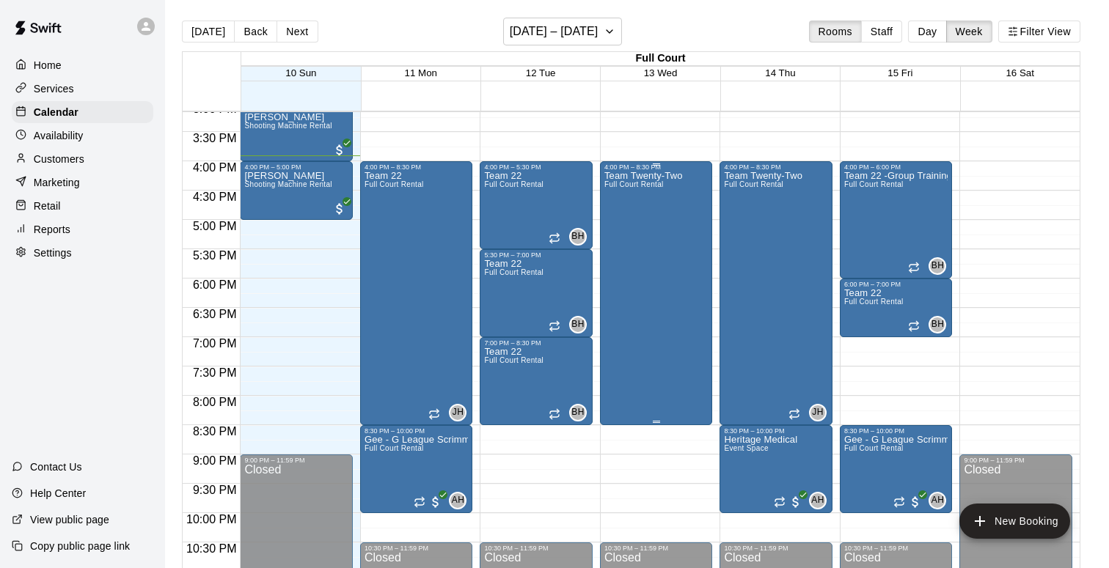
click at [636, 307] on div "Team Twenty-Two Full Court Rental" at bounding box center [643, 455] width 78 height 568
click at [623, 260] on icon "delete" at bounding box center [619, 255] width 10 height 13
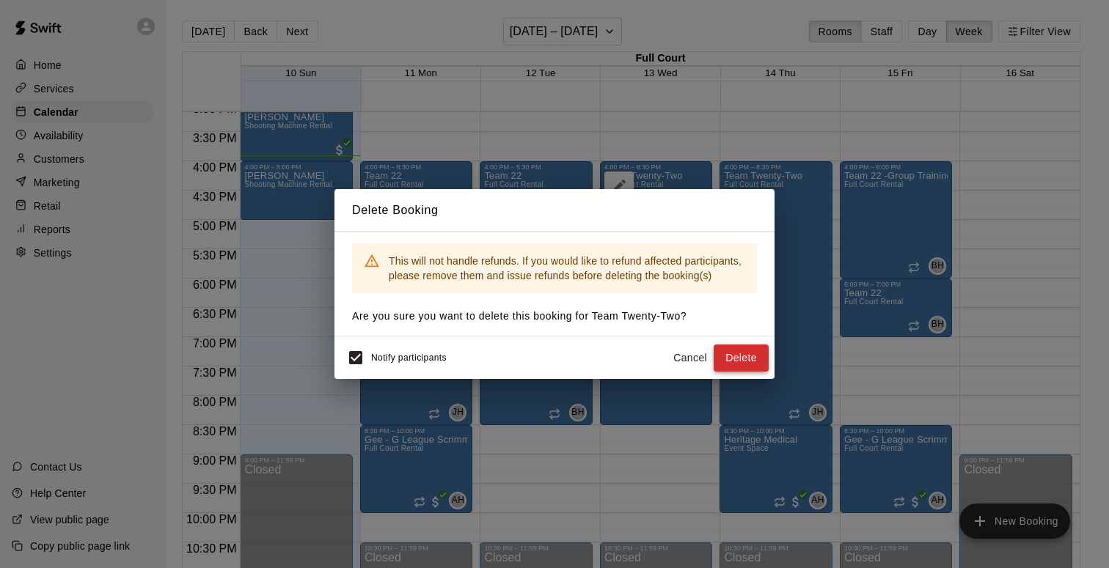
click at [752, 353] on button "Delete" at bounding box center [741, 358] width 55 height 27
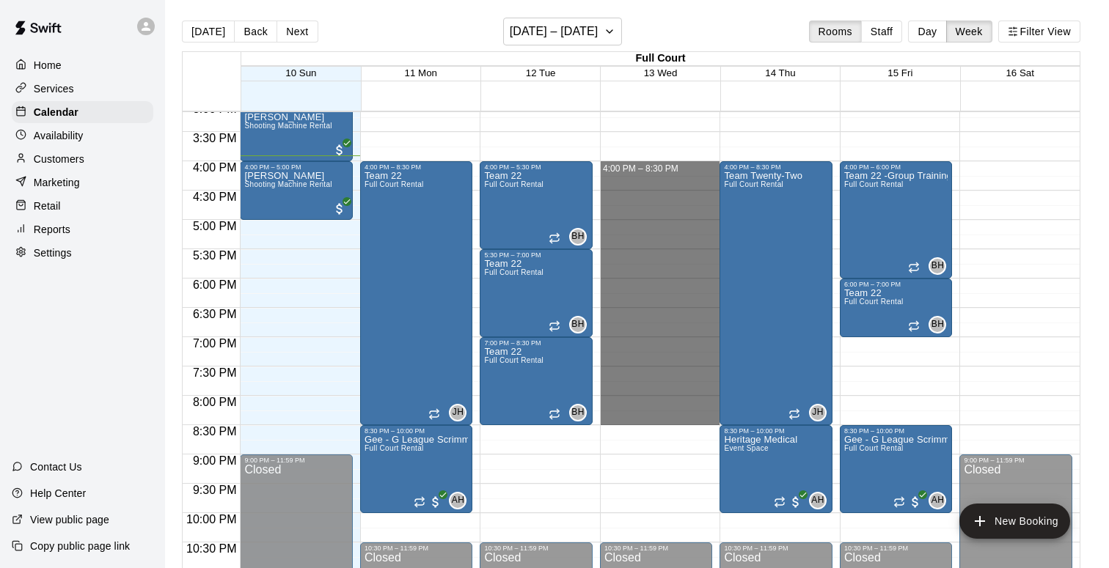
drag, startPoint x: 652, startPoint y: 162, endPoint x: 666, endPoint y: 413, distance: 251.2
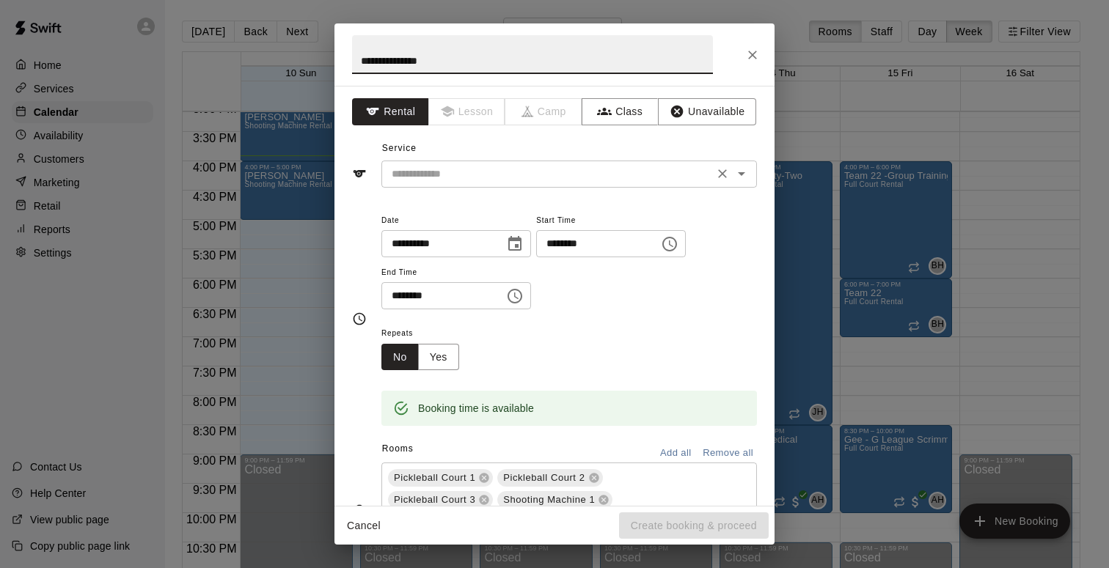
type input "**********"
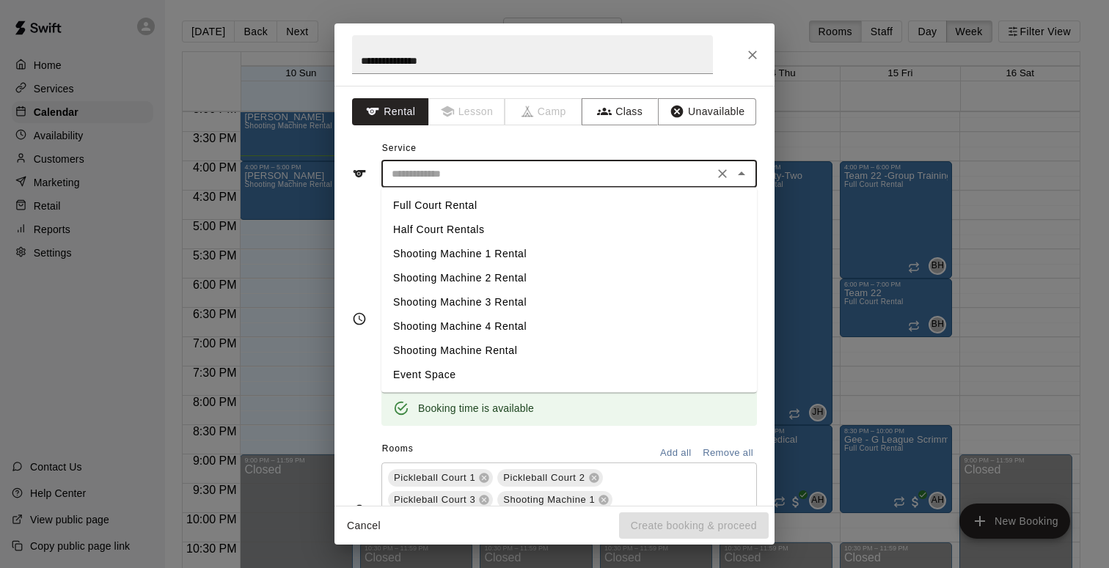
click at [434, 165] on input "text" at bounding box center [547, 174] width 323 height 18
click at [450, 205] on li "Full Court Rental" at bounding box center [568, 206] width 375 height 24
type input "**********"
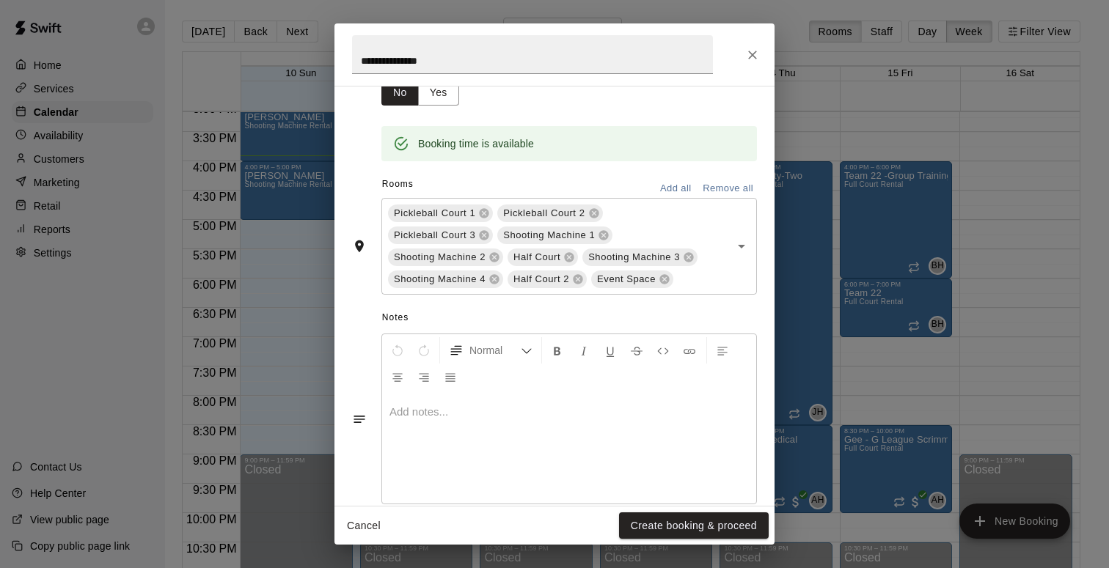
scroll to position [290, 0]
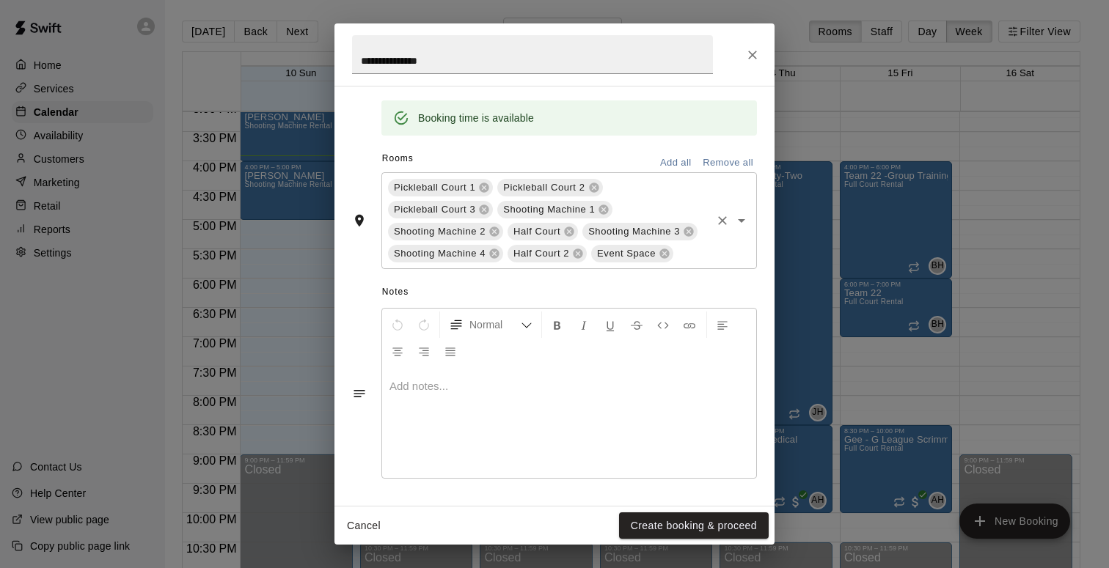
click at [659, 260] on span "Event Space" at bounding box center [626, 253] width 70 height 15
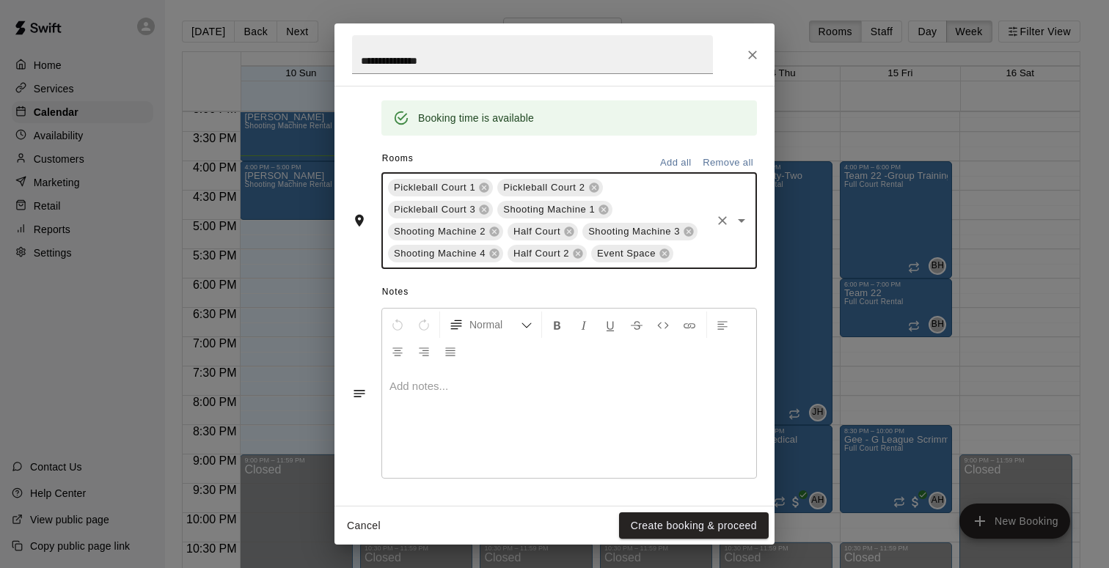
click at [664, 260] on div "Event Space" at bounding box center [632, 254] width 82 height 18
click at [663, 256] on icon at bounding box center [664, 254] width 10 height 10
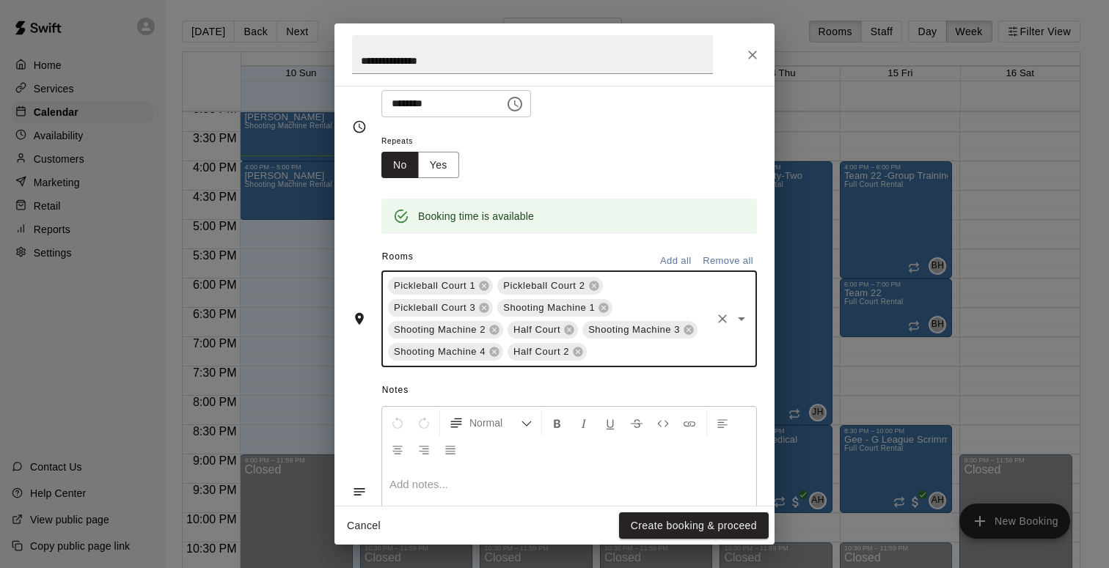
scroll to position [200, 0]
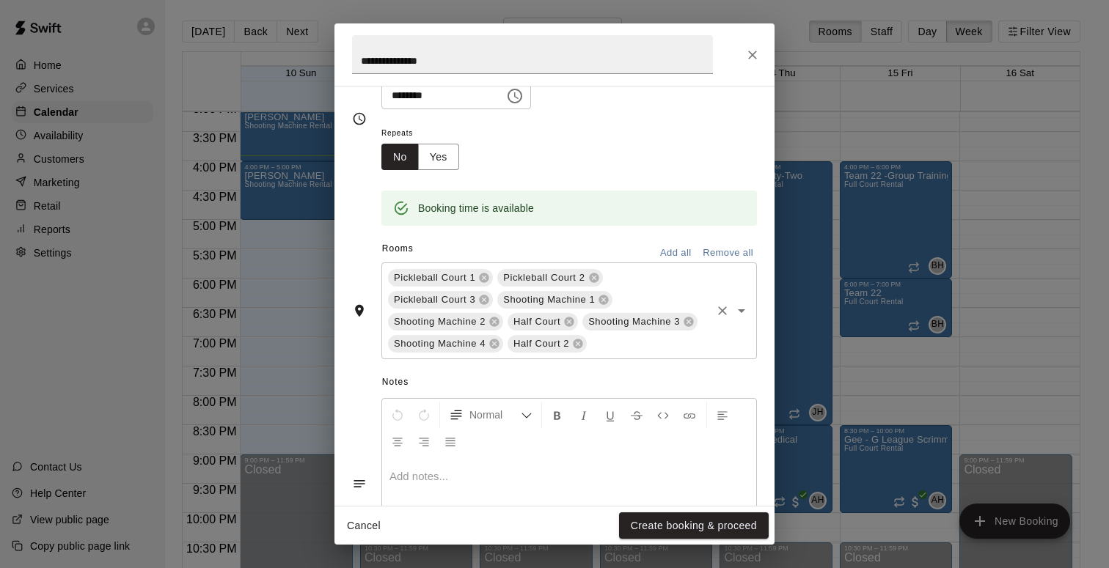
click at [425, 132] on span "Repeats" at bounding box center [425, 134] width 89 height 20
click at [430, 150] on button "Yes" at bounding box center [438, 157] width 41 height 27
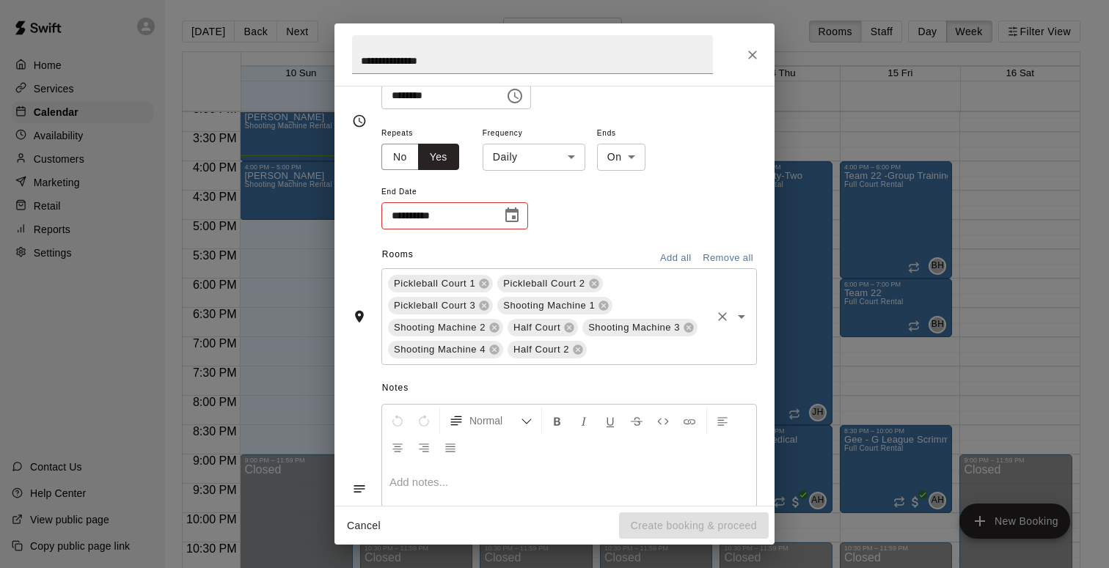
scroll to position [203, 0]
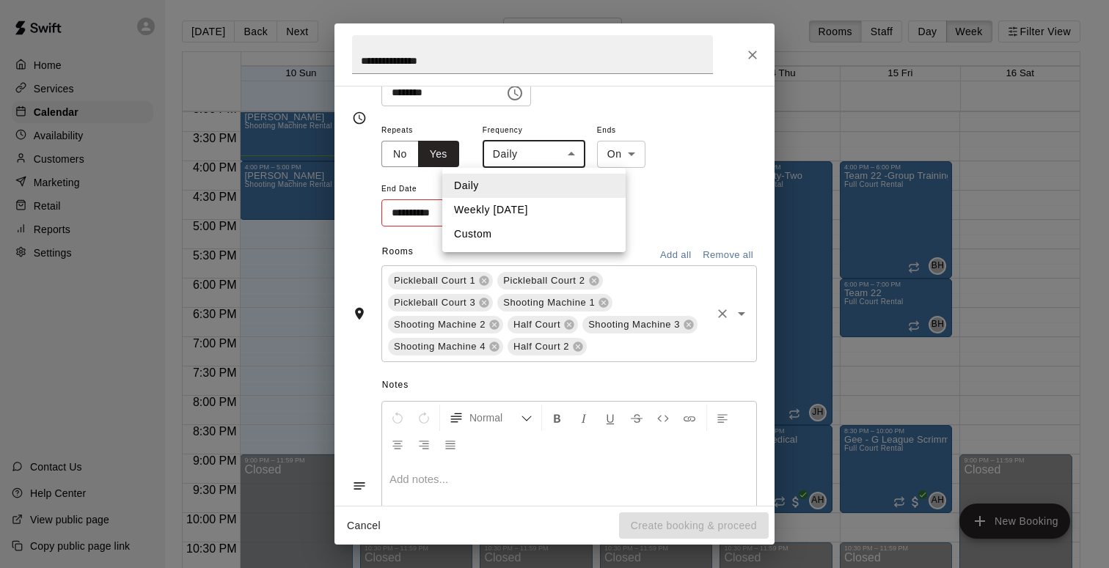
click at [565, 151] on body "Home Services Calendar Availability Customers Marketing Retail Reports Settings…" at bounding box center [554, 296] width 1109 height 592
click at [540, 206] on li "Weekly [DATE]" at bounding box center [533, 210] width 183 height 24
type input "******"
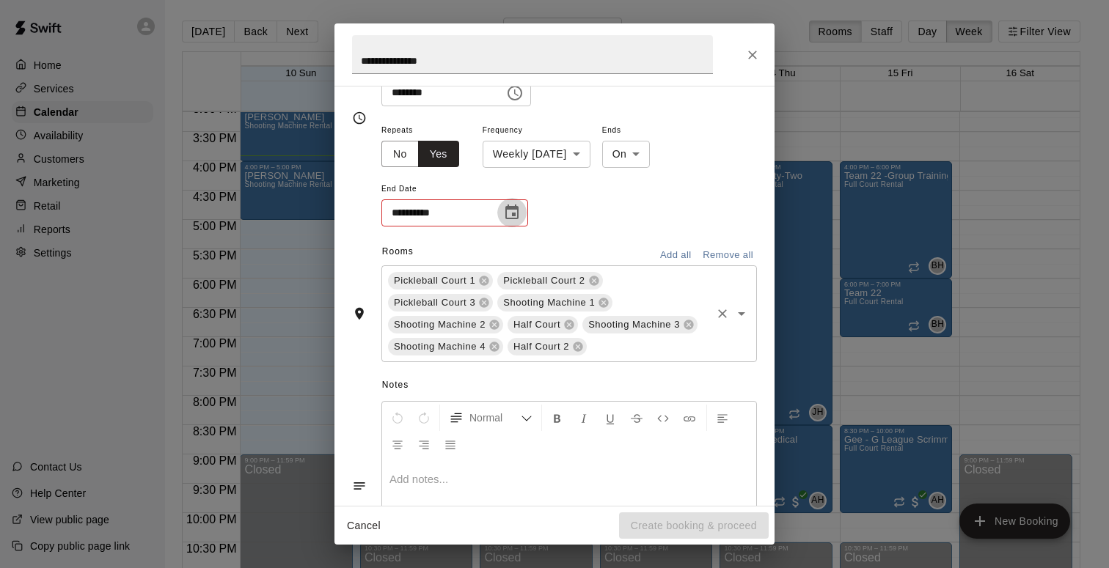
click at [525, 211] on button "Choose date" at bounding box center [511, 212] width 29 height 29
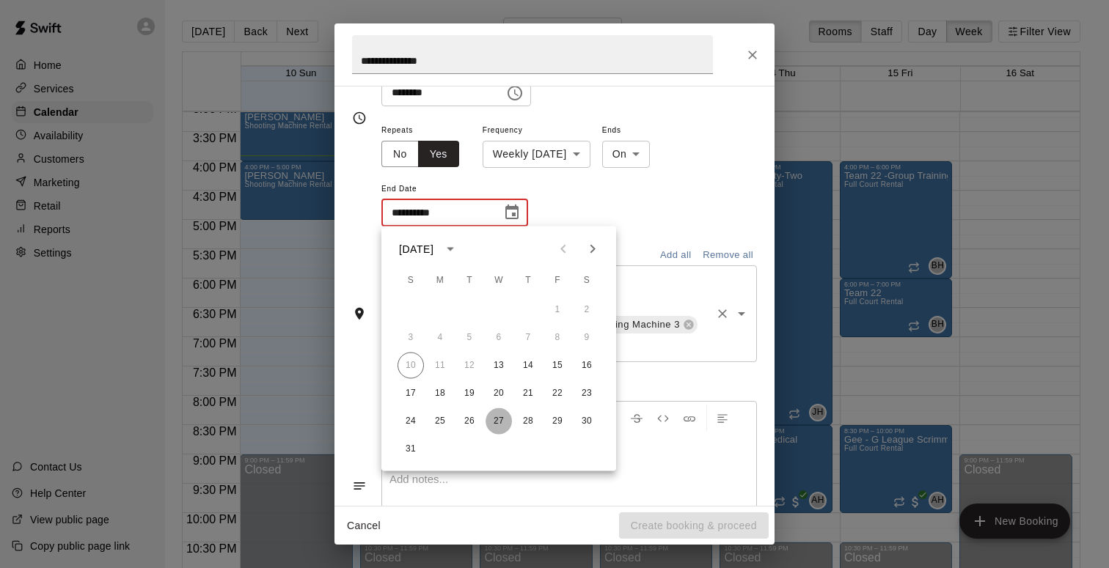
click at [503, 419] on button "27" at bounding box center [498, 421] width 26 height 26
type input "**********"
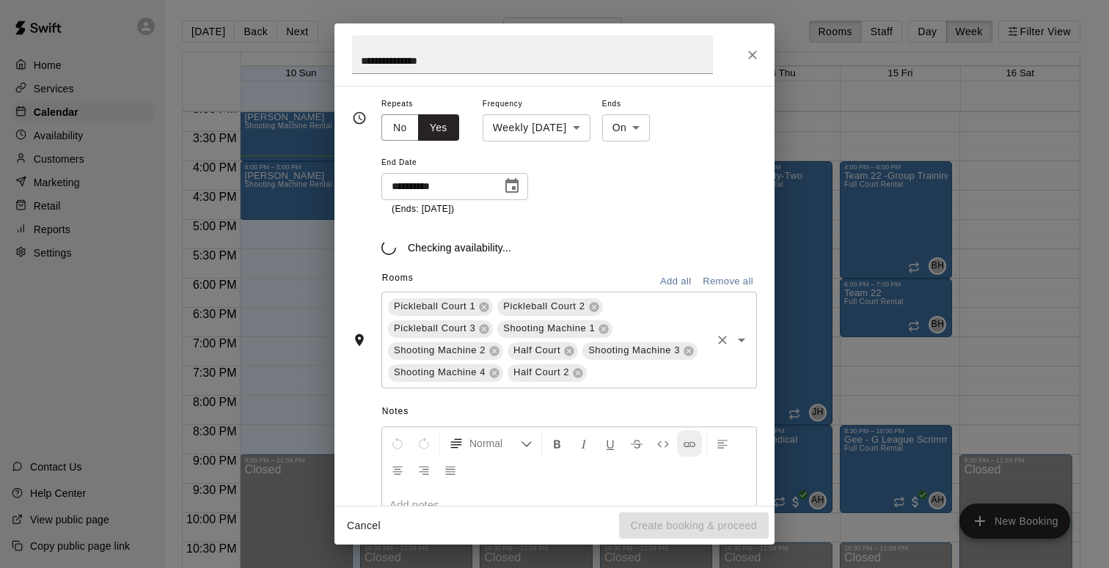
scroll to position [238, 0]
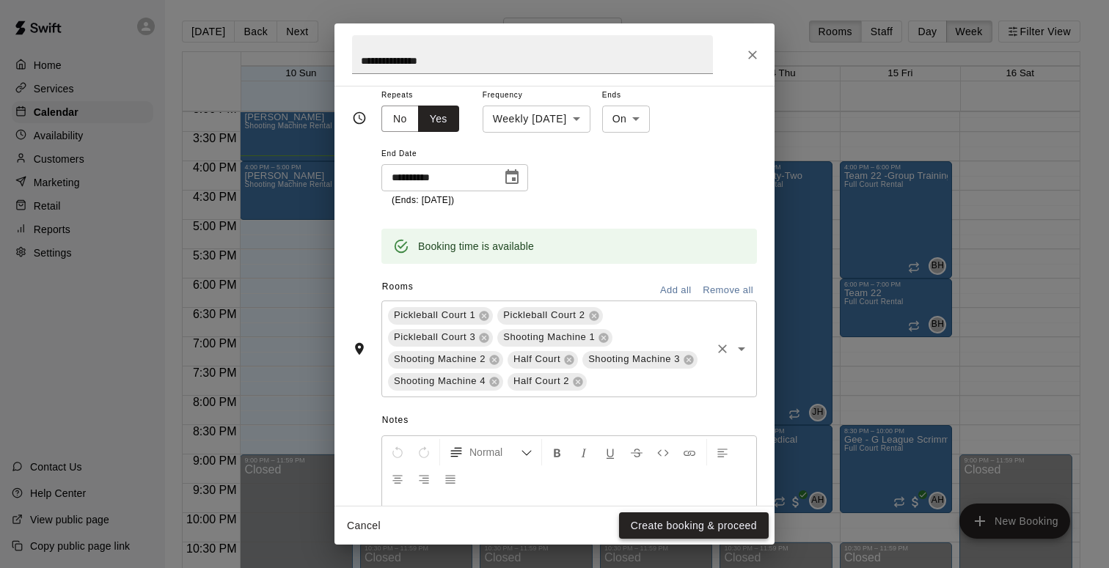
click at [686, 528] on button "Create booking & proceed" at bounding box center [694, 526] width 150 height 27
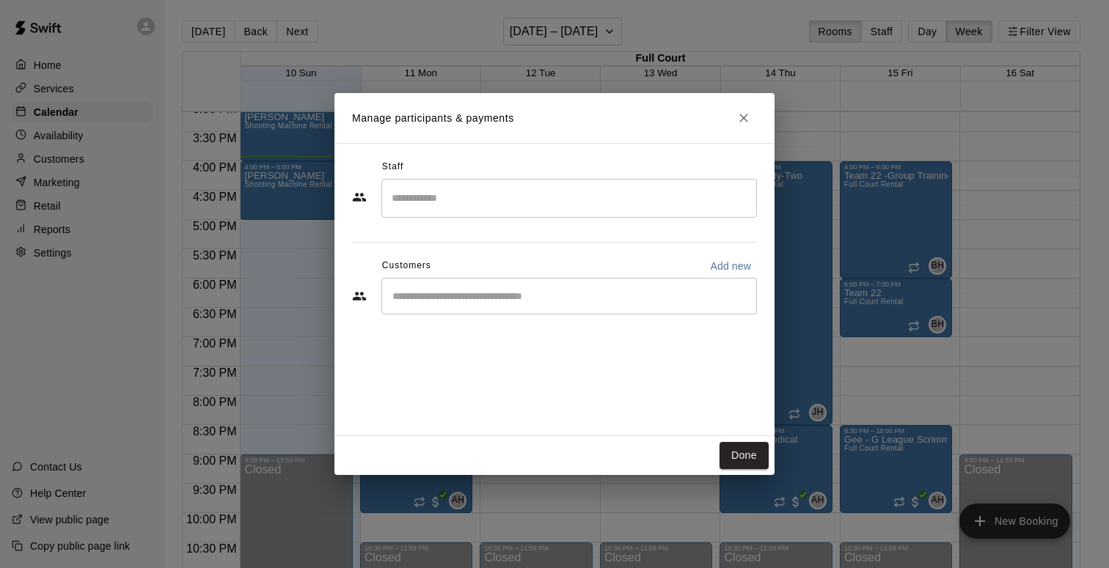
click at [525, 187] on input "Search staff" at bounding box center [569, 199] width 362 height 26
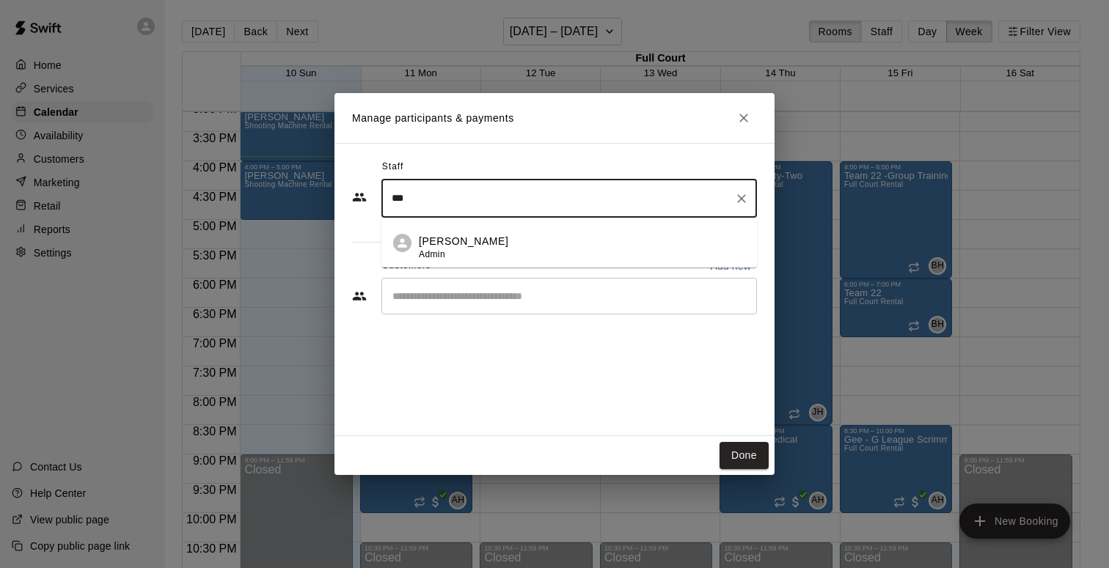
click at [468, 257] on div "[PERSON_NAME] Admin" at bounding box center [463, 248] width 89 height 29
type input "***"
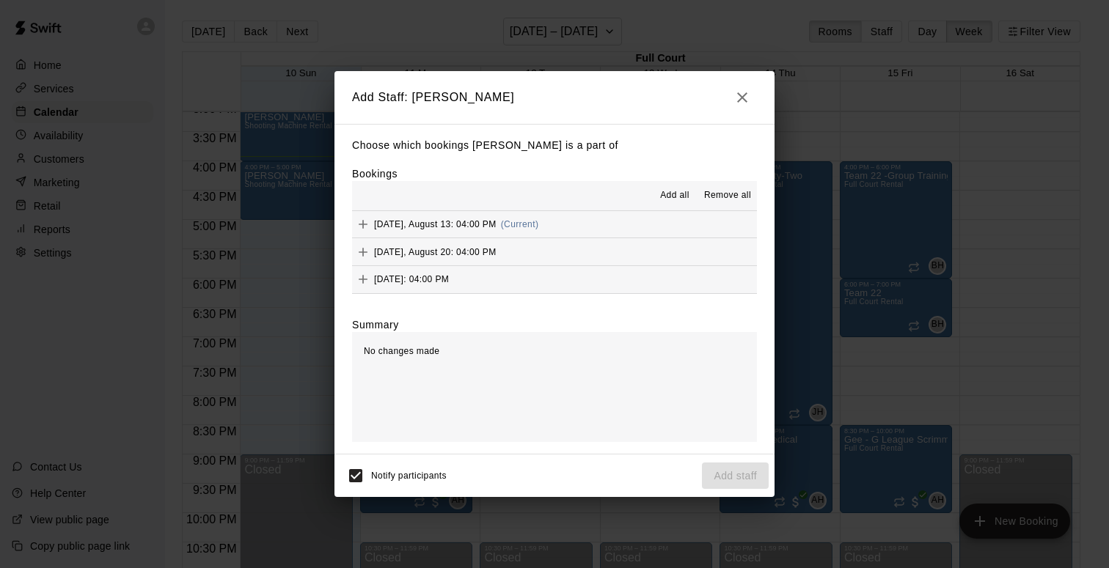
click at [559, 208] on div "Add all Remove all" at bounding box center [554, 195] width 405 height 29
click at [559, 223] on button "[DATE], August 13: 04:00 PM (Current)" at bounding box center [554, 224] width 405 height 27
click at [544, 249] on button "[DATE], August 20: 04:00 PM" at bounding box center [554, 251] width 405 height 27
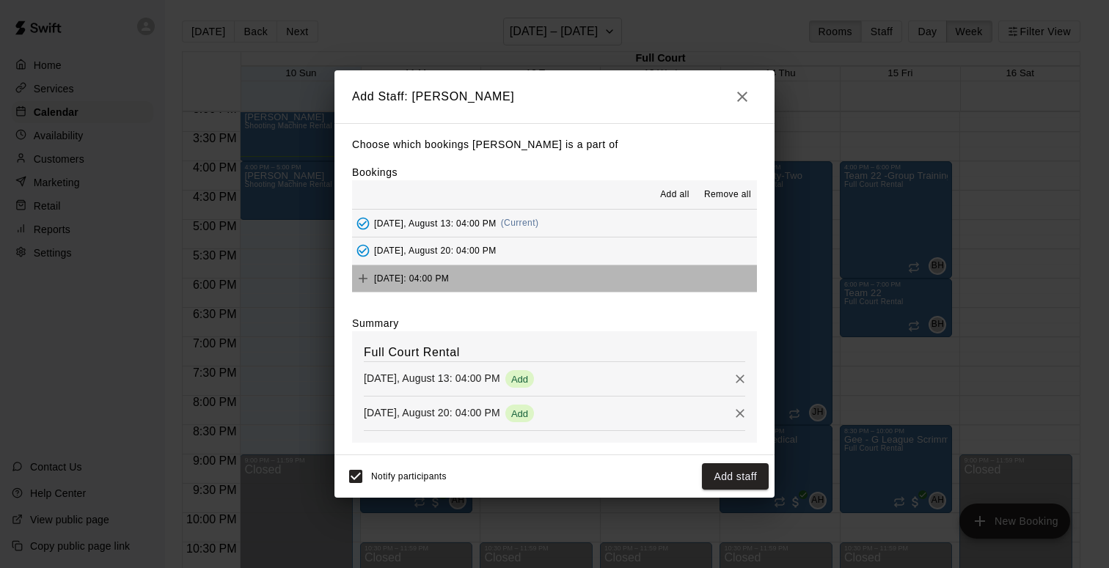
click at [544, 272] on button "[DATE]: 04:00 PM" at bounding box center [554, 278] width 405 height 27
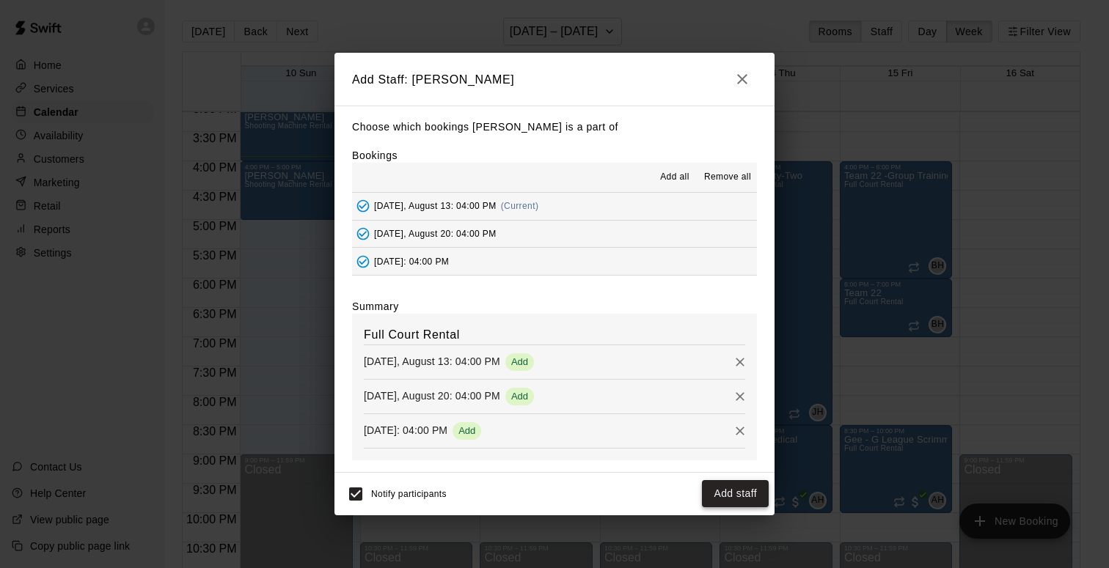
click at [736, 495] on button "Add staff" at bounding box center [735, 493] width 67 height 27
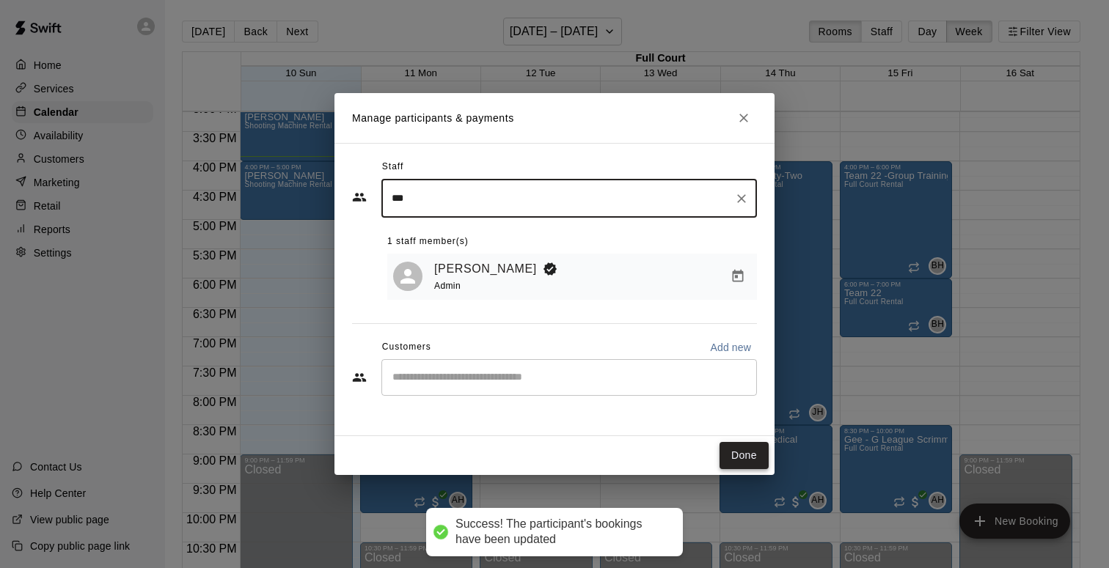
click at [751, 450] on button "Done" at bounding box center [743, 455] width 49 height 27
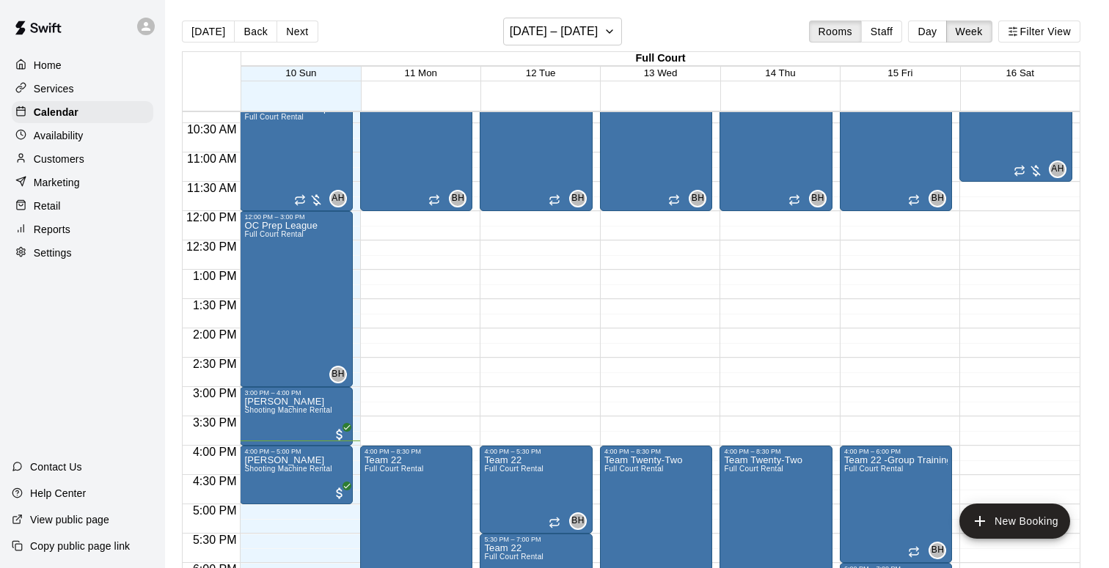
scroll to position [604, 0]
